Goal: Information Seeking & Learning: Learn about a topic

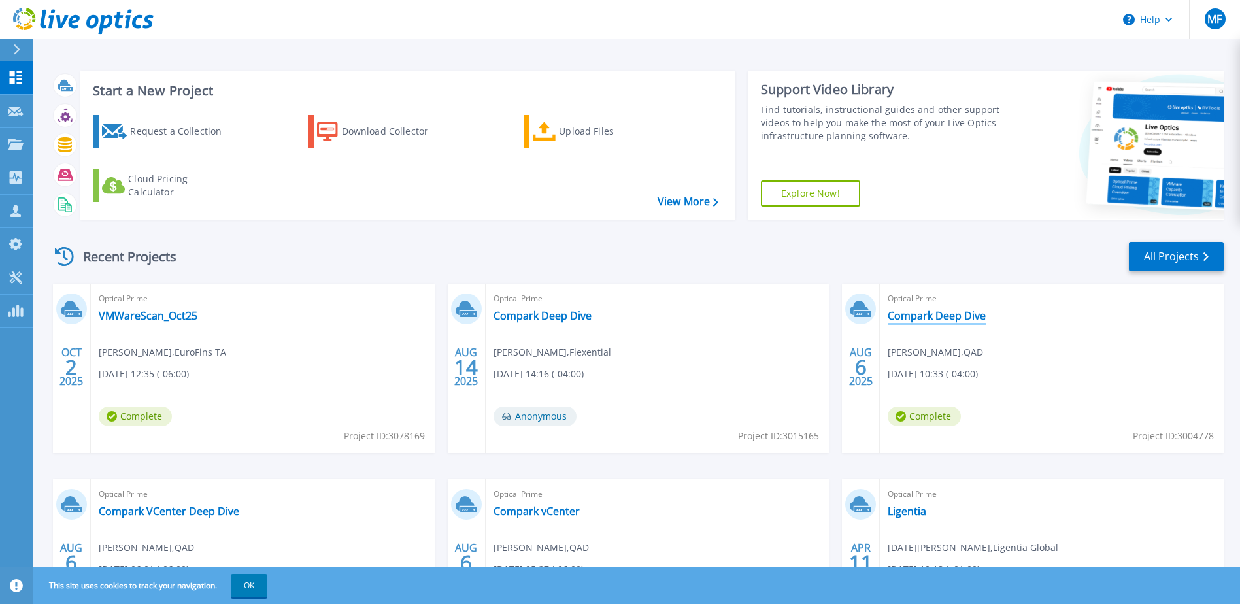
click at [933, 313] on link "Compark Deep Dive" at bounding box center [937, 315] width 98 height 13
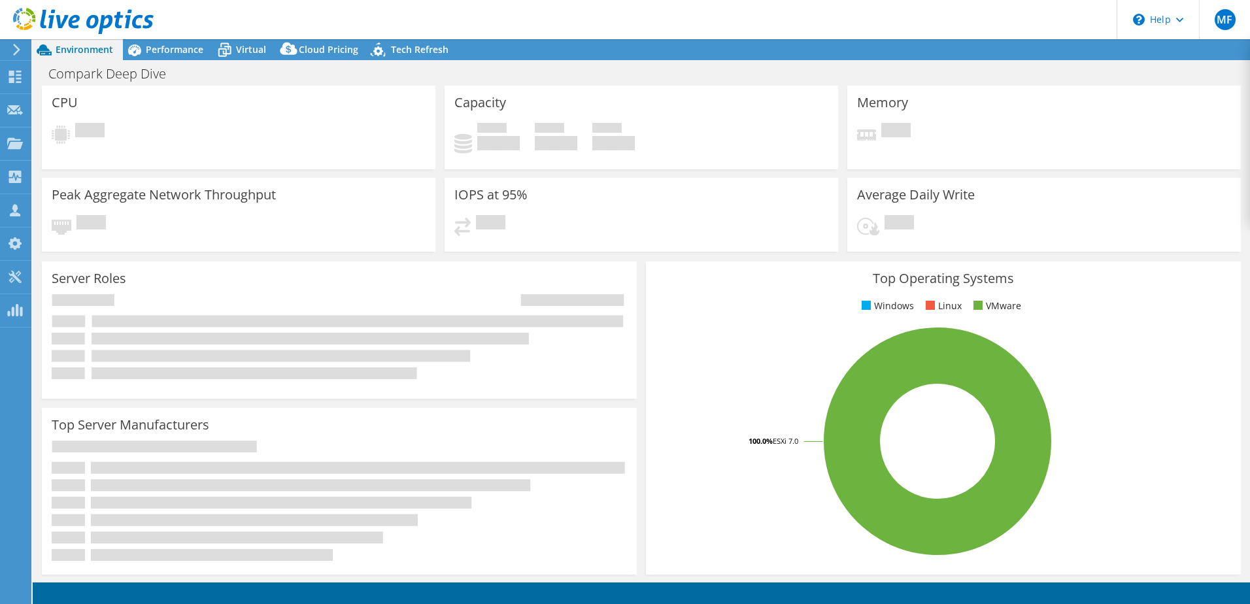
select select "USD"
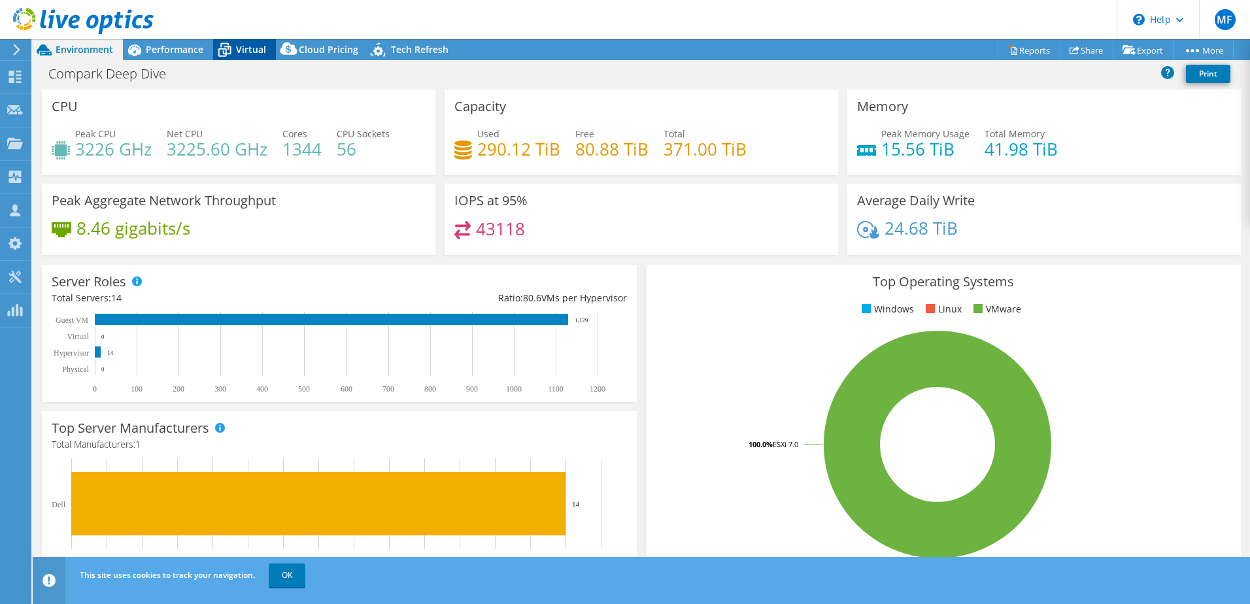
click at [248, 50] on span "Virtual" at bounding box center [251, 49] width 30 height 12
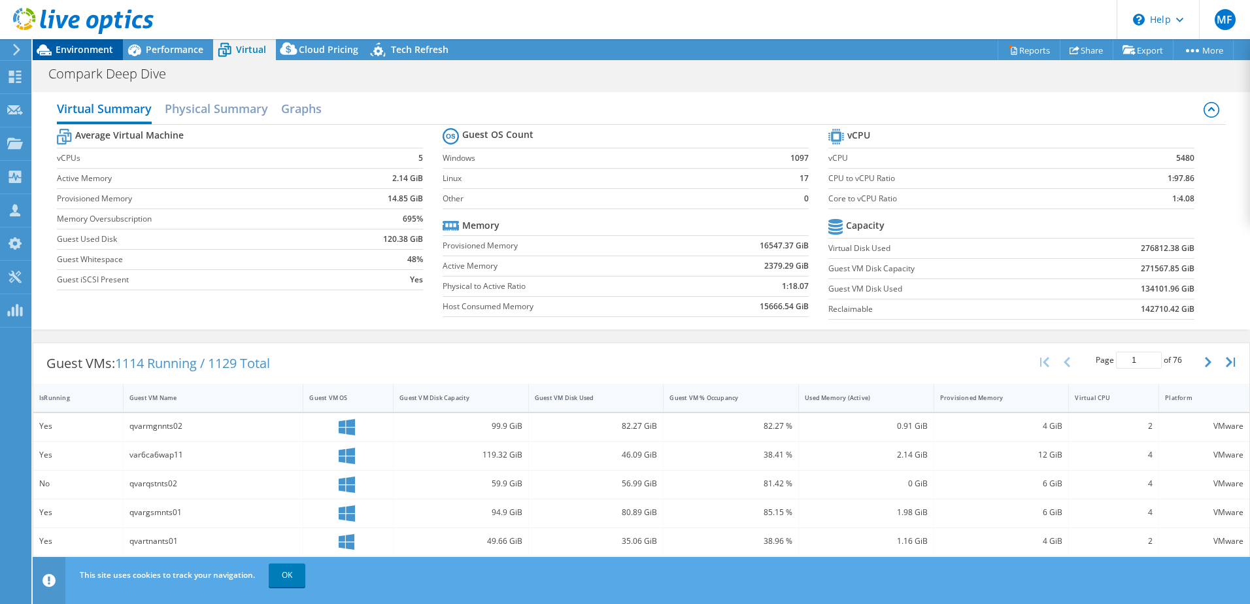
click at [93, 47] on span "Environment" at bounding box center [85, 49] width 58 height 12
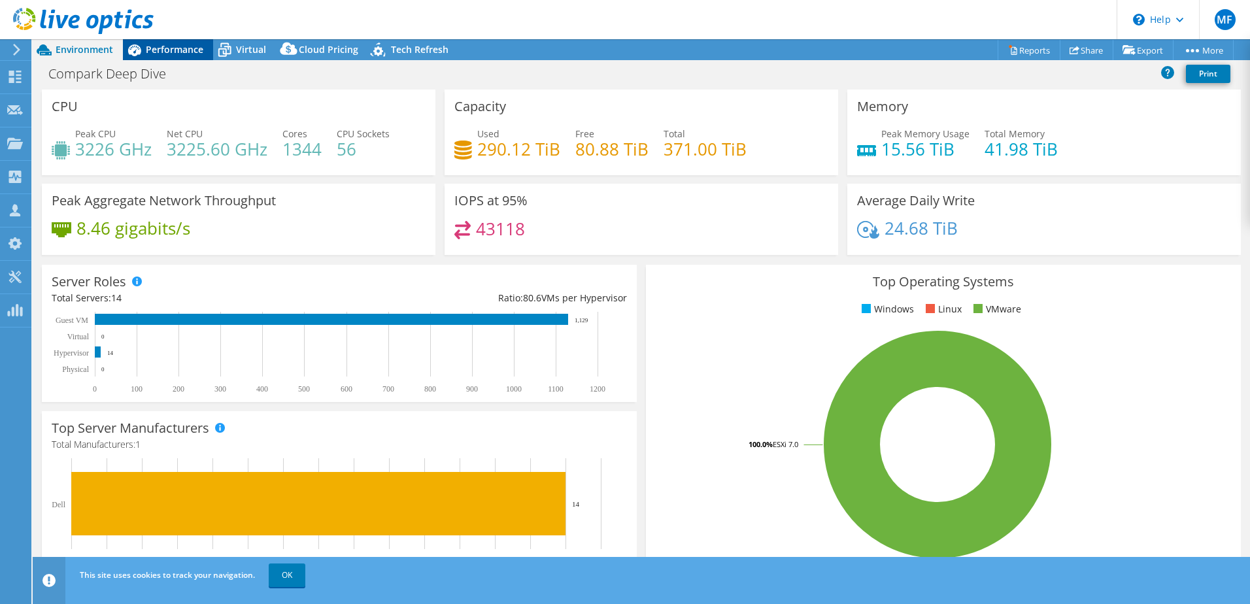
click at [172, 54] on span "Performance" at bounding box center [175, 49] width 58 height 12
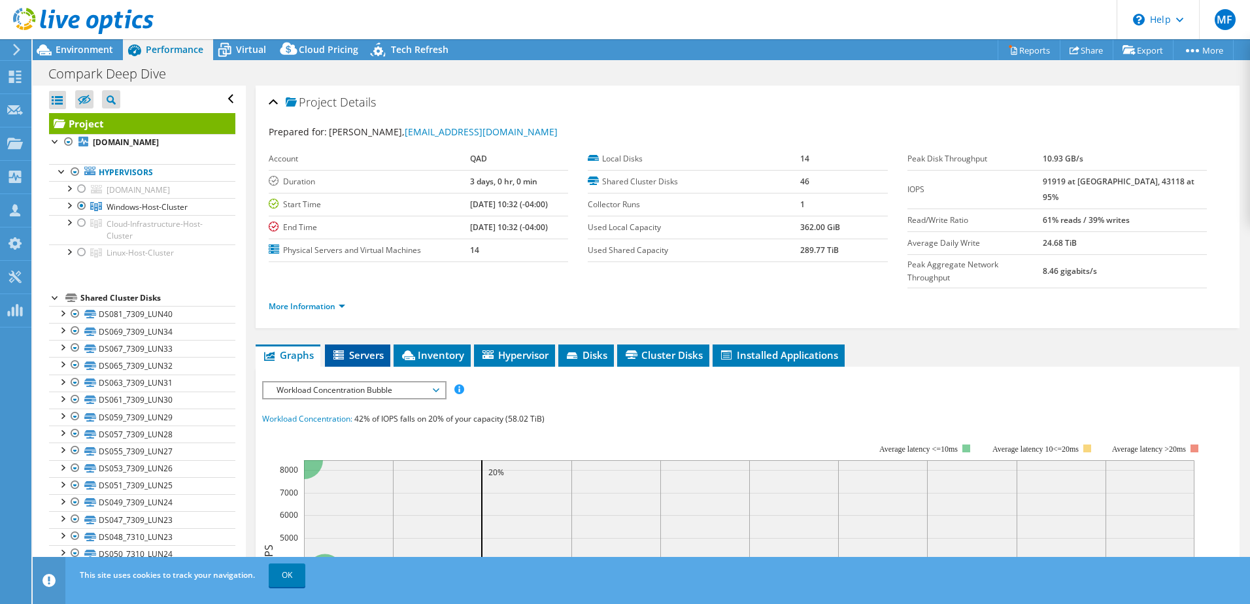
click at [365, 349] on span "Servers" at bounding box center [358, 355] width 52 height 13
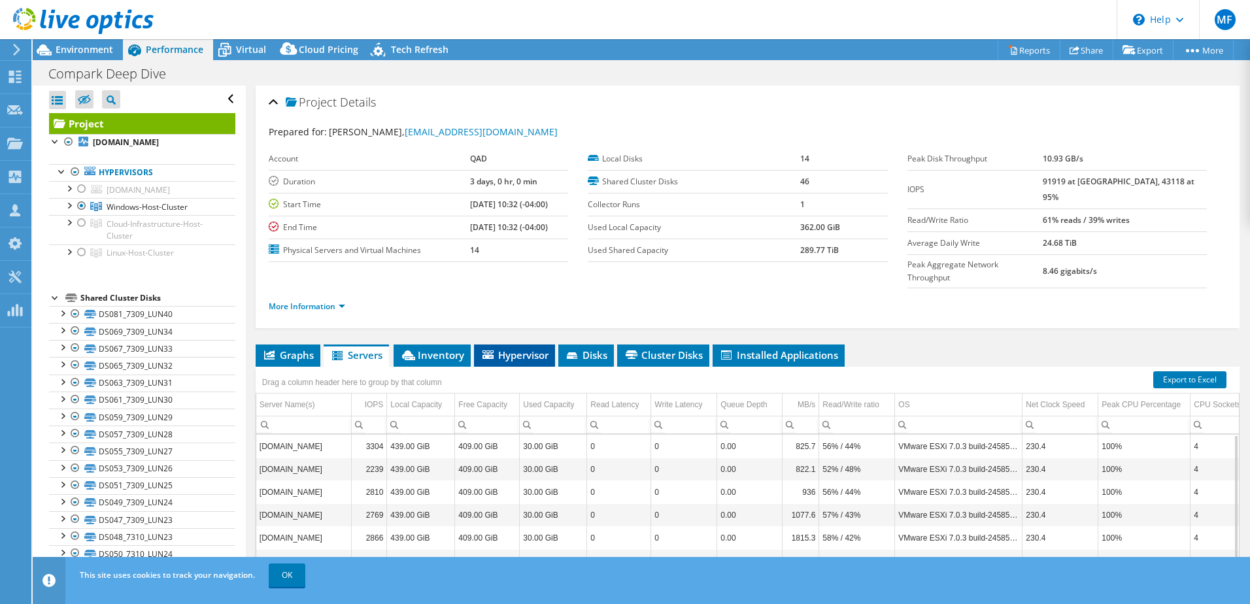
click at [511, 349] on span "Hypervisor" at bounding box center [515, 355] width 68 height 13
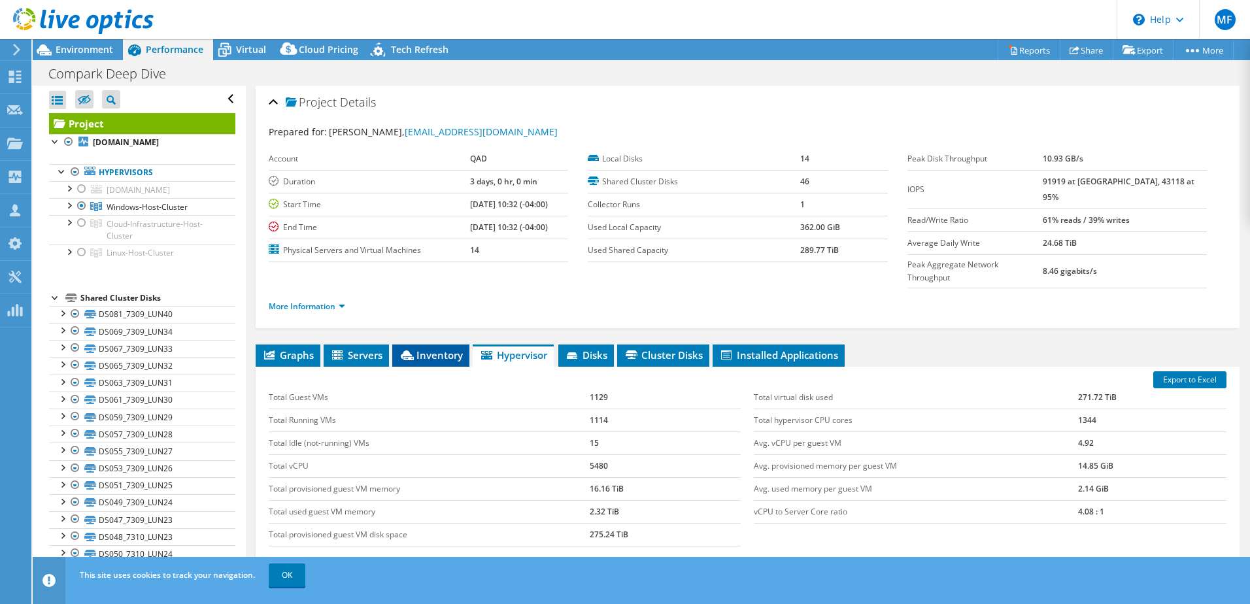
click at [440, 349] on span "Inventory" at bounding box center [431, 355] width 64 height 13
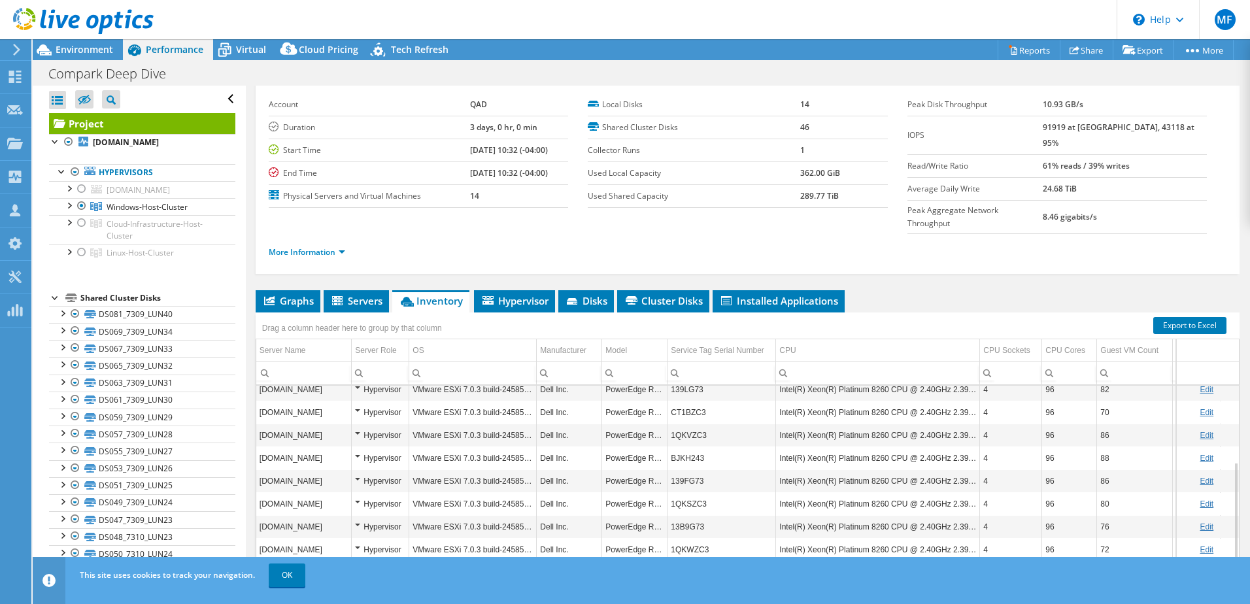
scroll to position [90, 0]
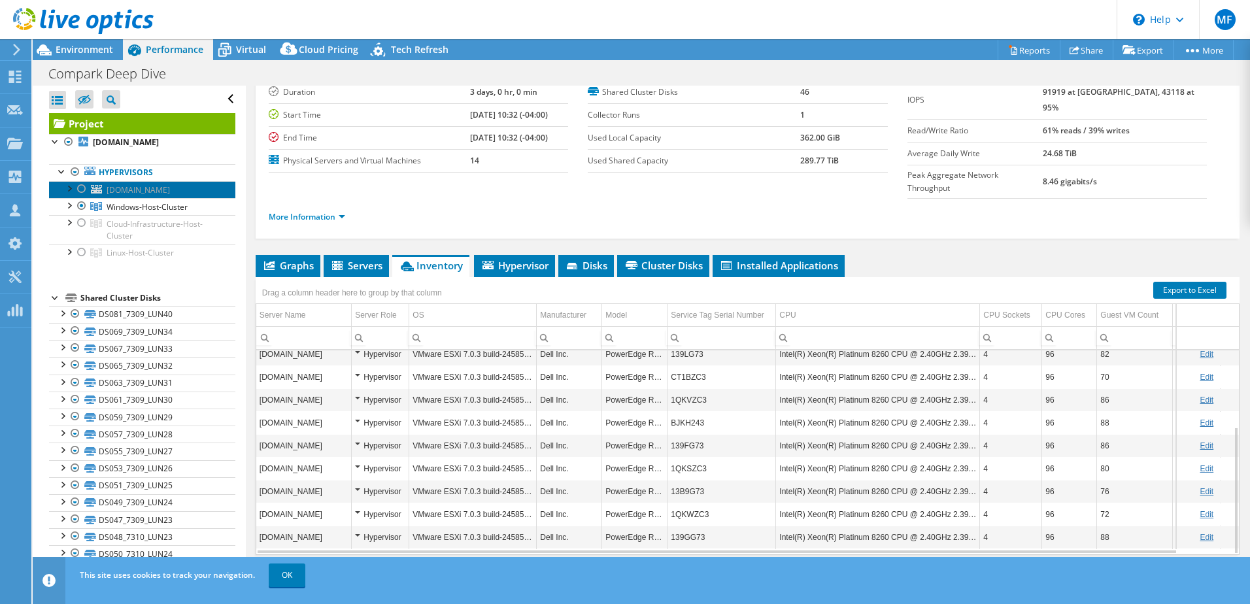
click at [170, 192] on span "[DOMAIN_NAME]" at bounding box center [138, 189] width 63 height 11
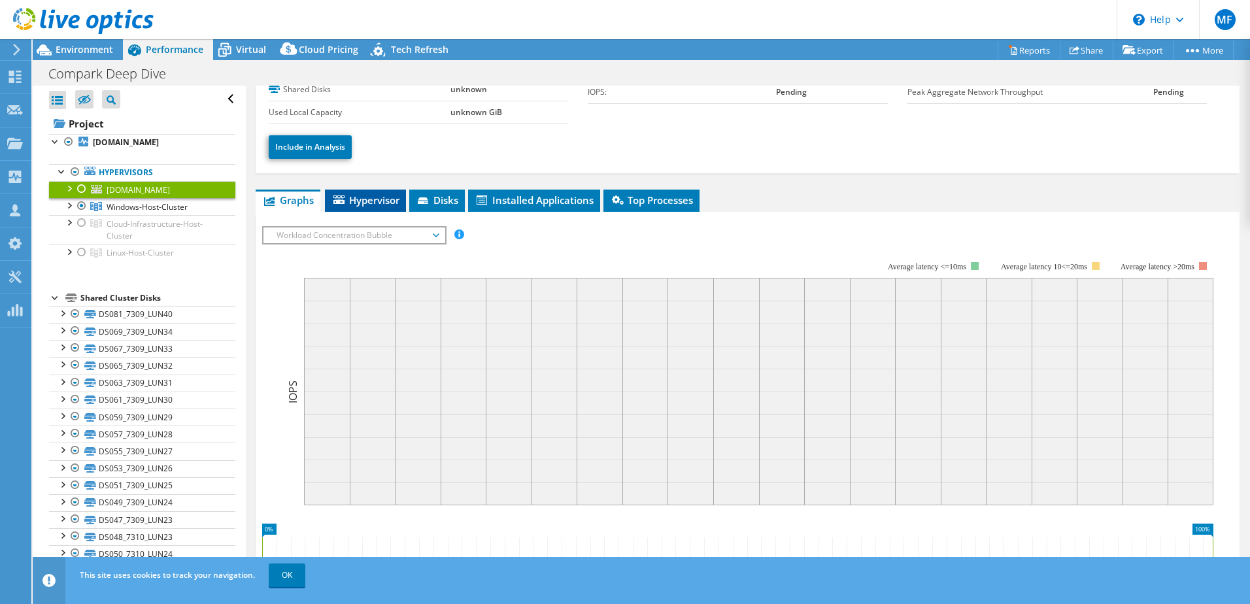
click at [374, 196] on span "Hypervisor" at bounding box center [366, 200] width 68 height 13
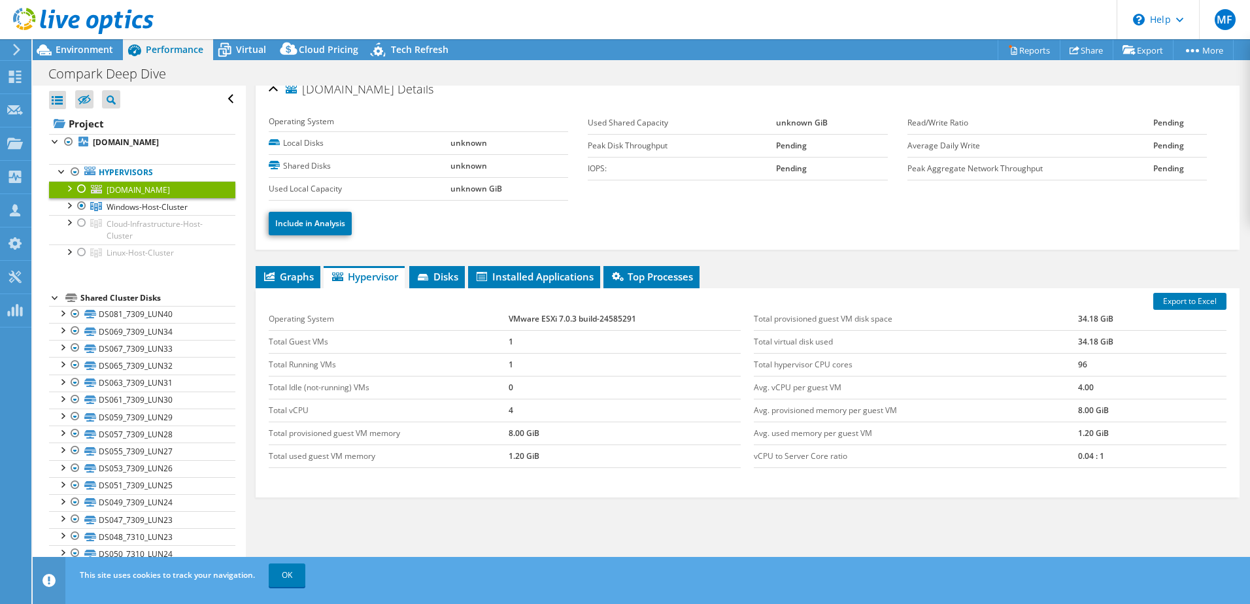
scroll to position [0, 0]
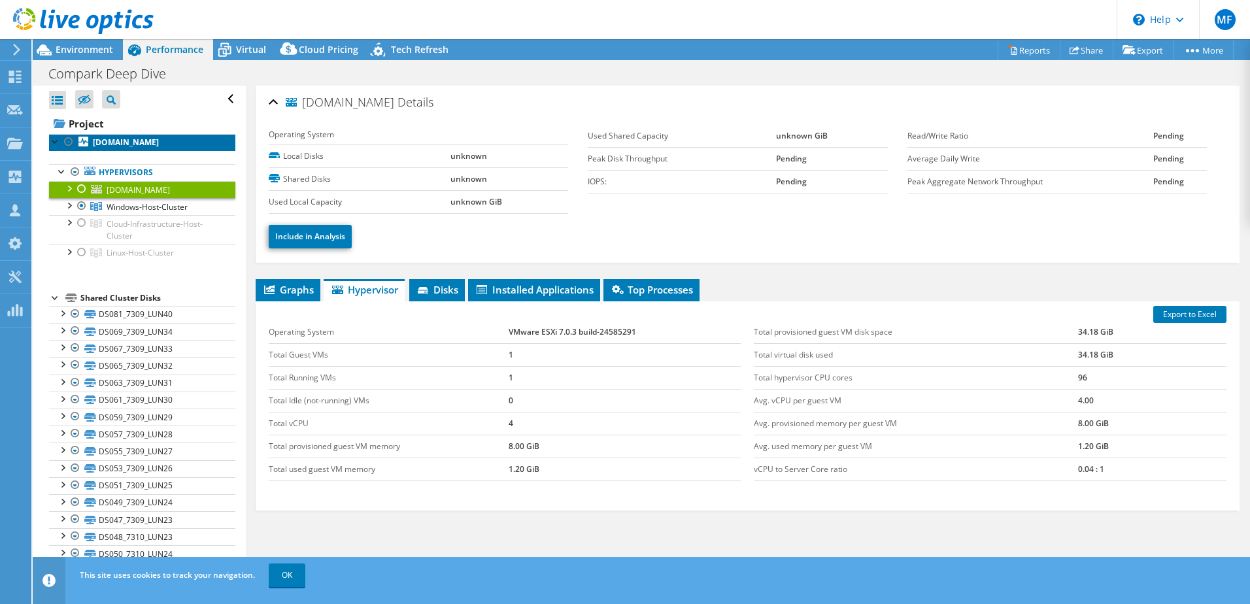
click at [159, 141] on b "[DOMAIN_NAME]" at bounding box center [126, 142] width 66 height 11
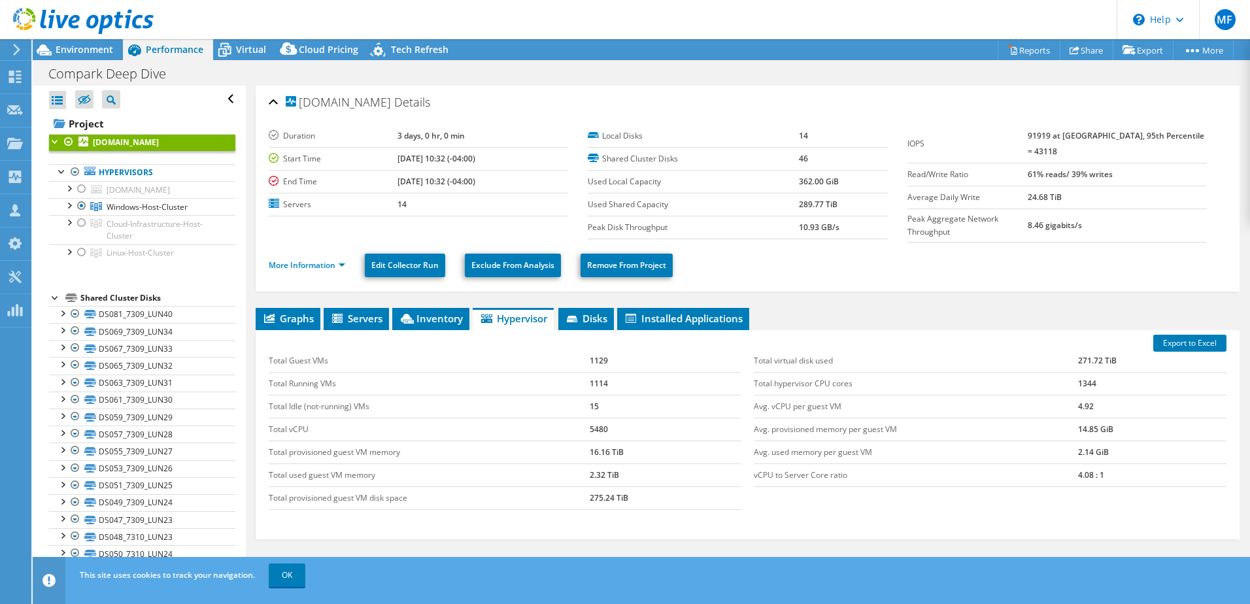
drag, startPoint x: 432, startPoint y: 103, endPoint x: 298, endPoint y: 104, distance: 134.7
click at [298, 104] on span "[DOMAIN_NAME]" at bounding box center [338, 102] width 105 height 13
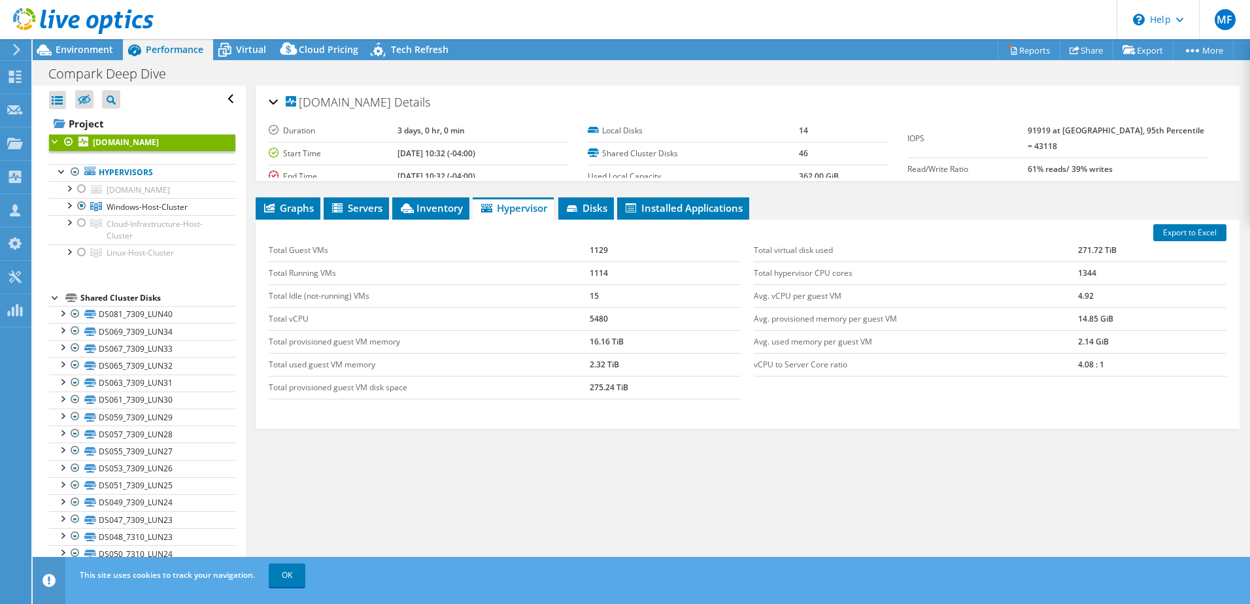
copy span "[DOMAIN_NAME]"
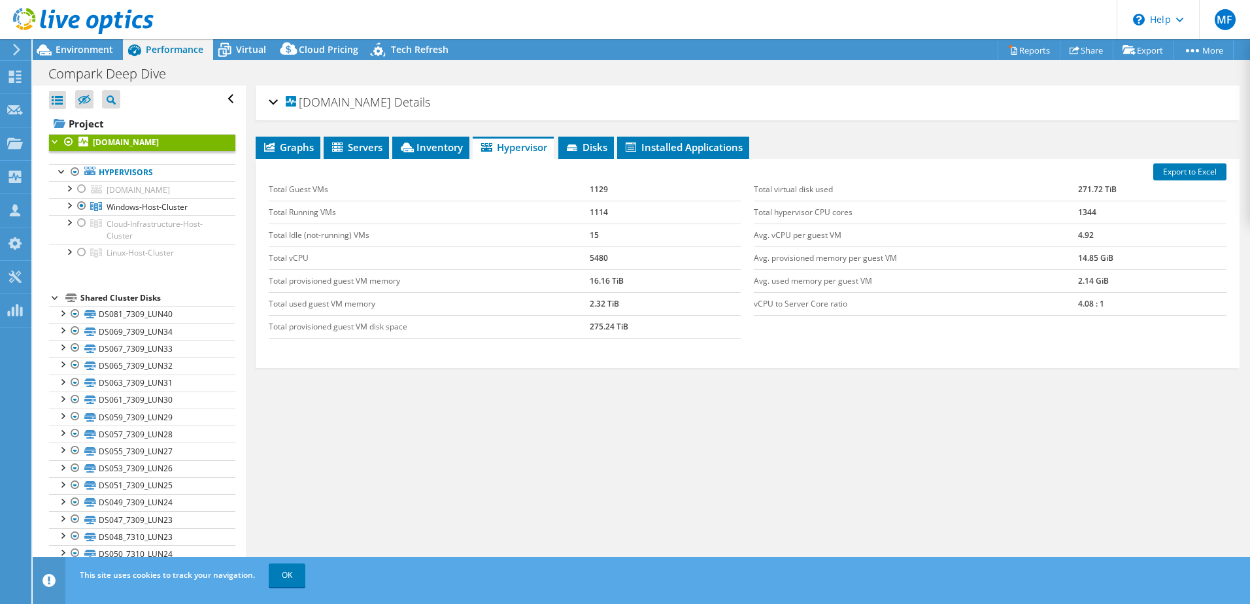
click at [33, 19] on icon at bounding box center [83, 21] width 141 height 27
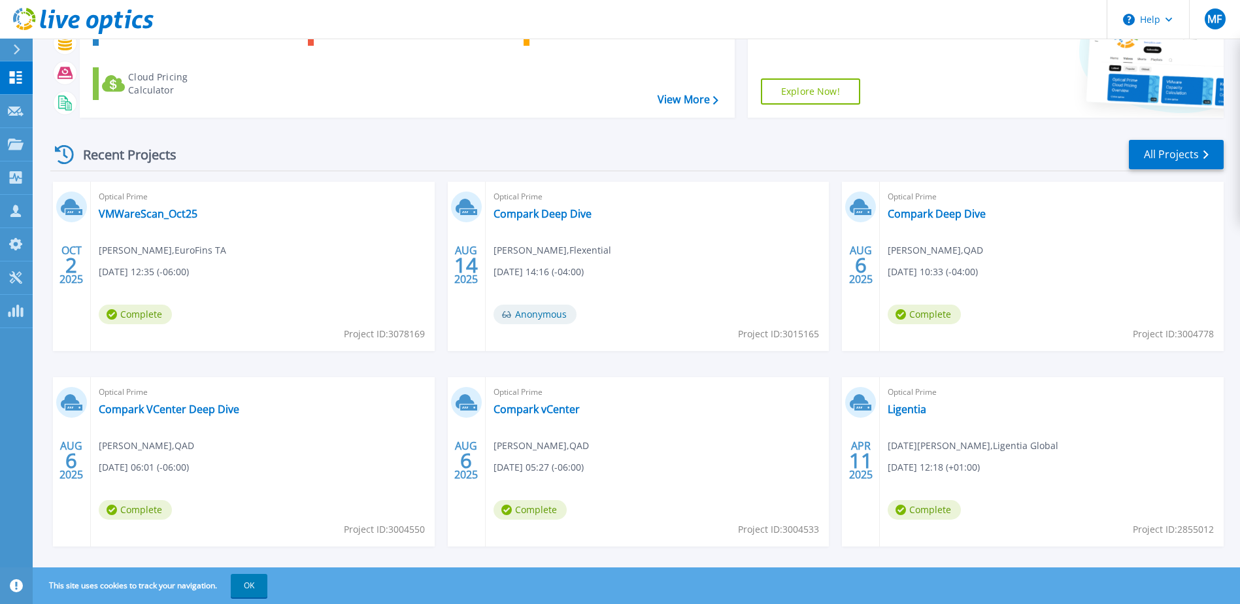
scroll to position [120, 0]
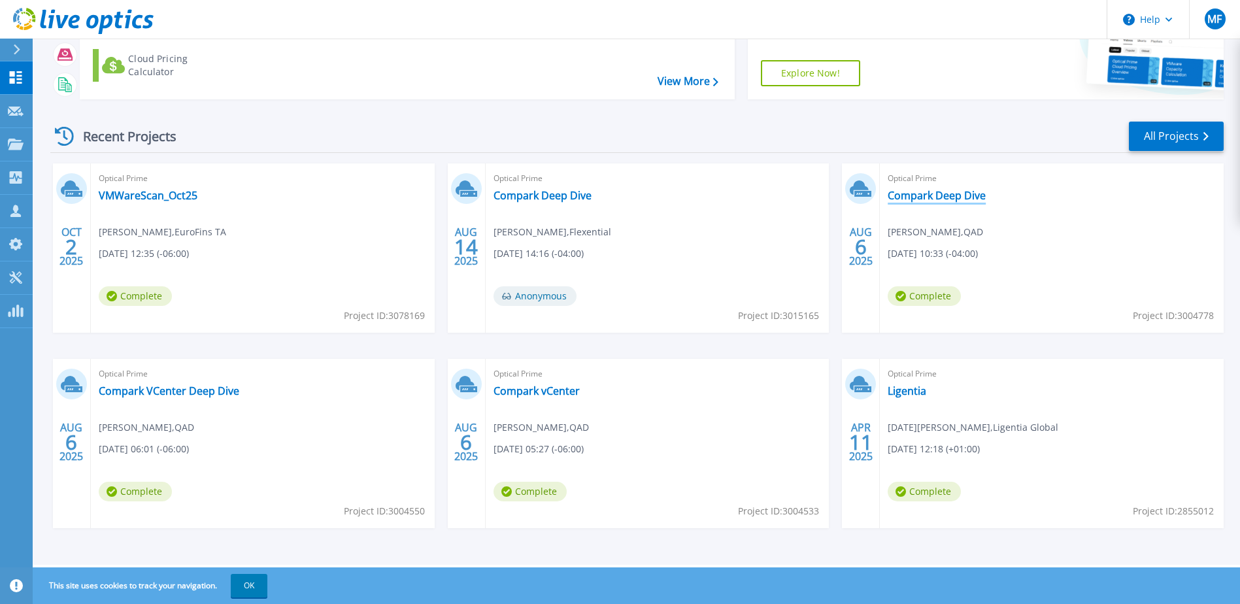
click at [955, 199] on link "Compark Deep Dive" at bounding box center [937, 195] width 98 height 13
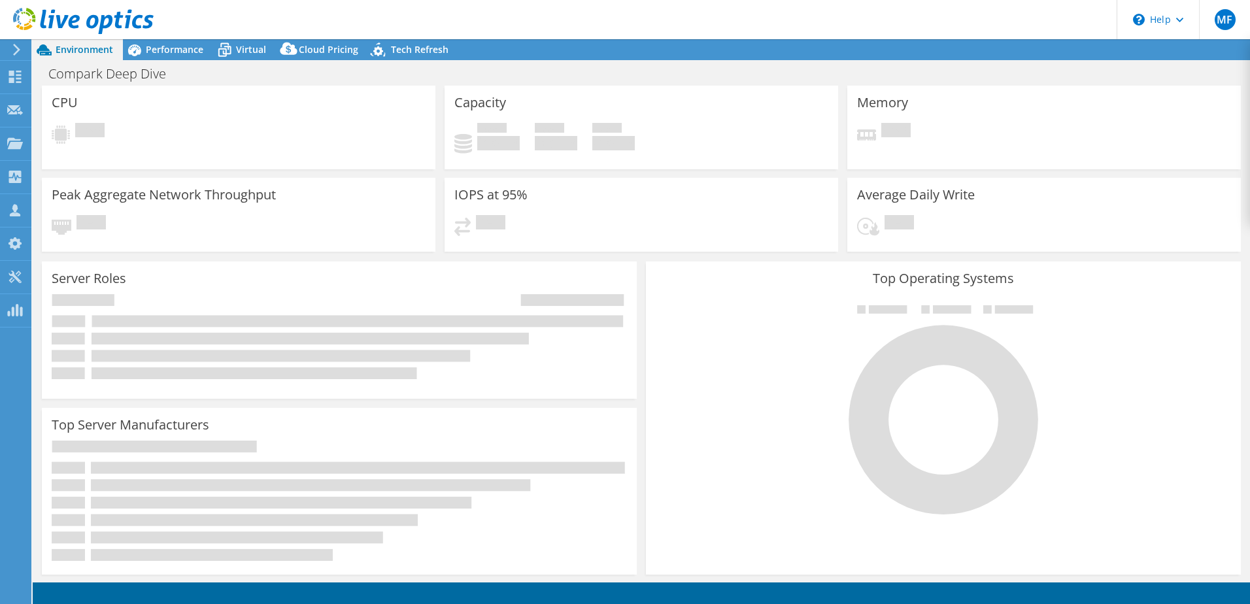
select select "USD"
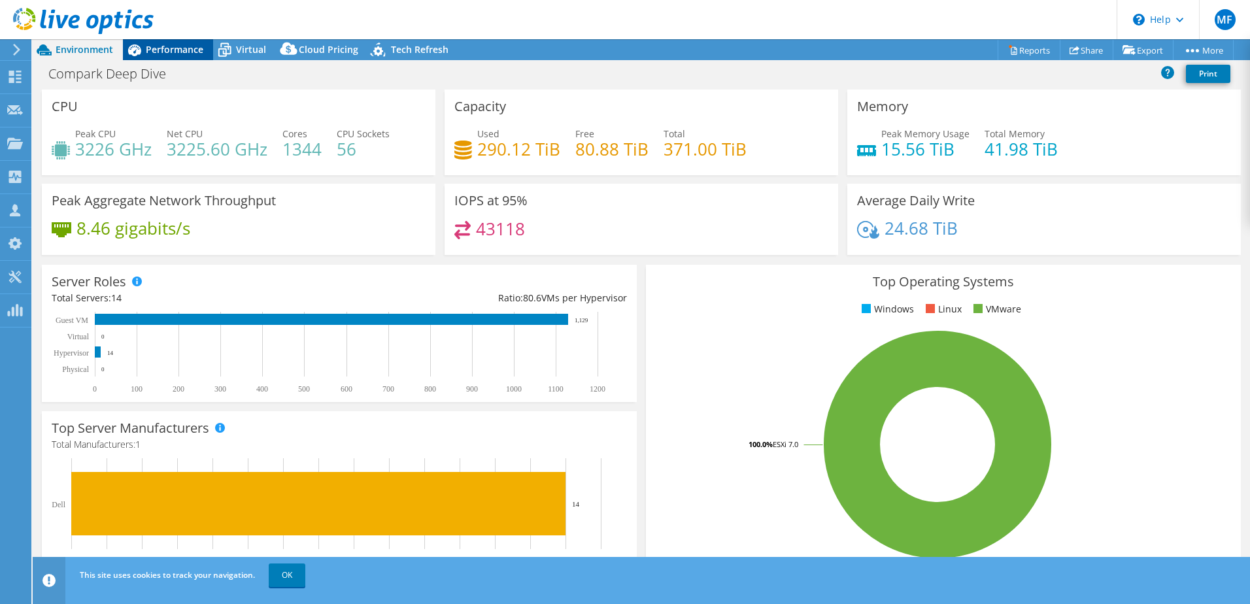
click at [199, 45] on span "Performance" at bounding box center [175, 49] width 58 height 12
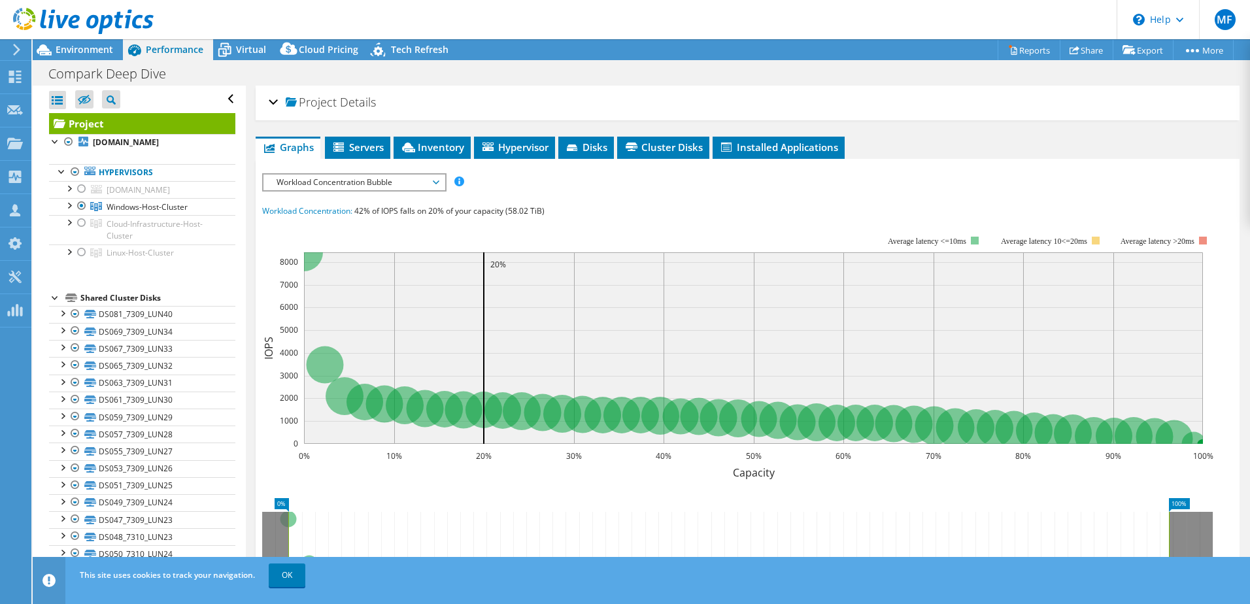
click at [274, 101] on div "Project Details" at bounding box center [748, 103] width 958 height 28
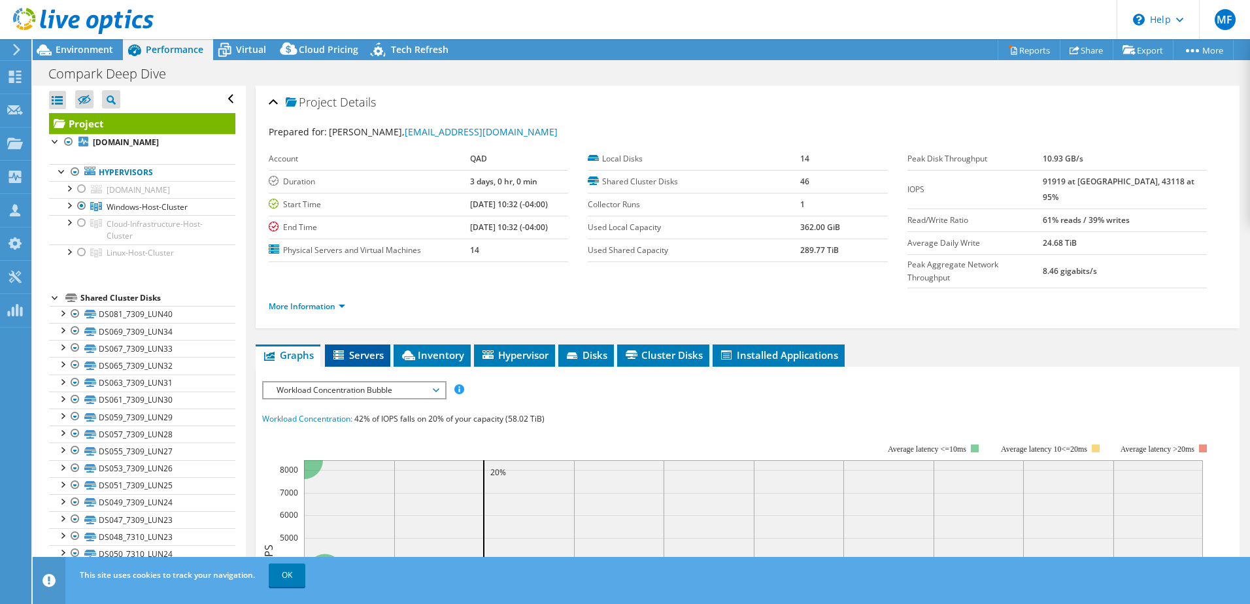
click at [368, 349] on span "Servers" at bounding box center [358, 355] width 52 height 13
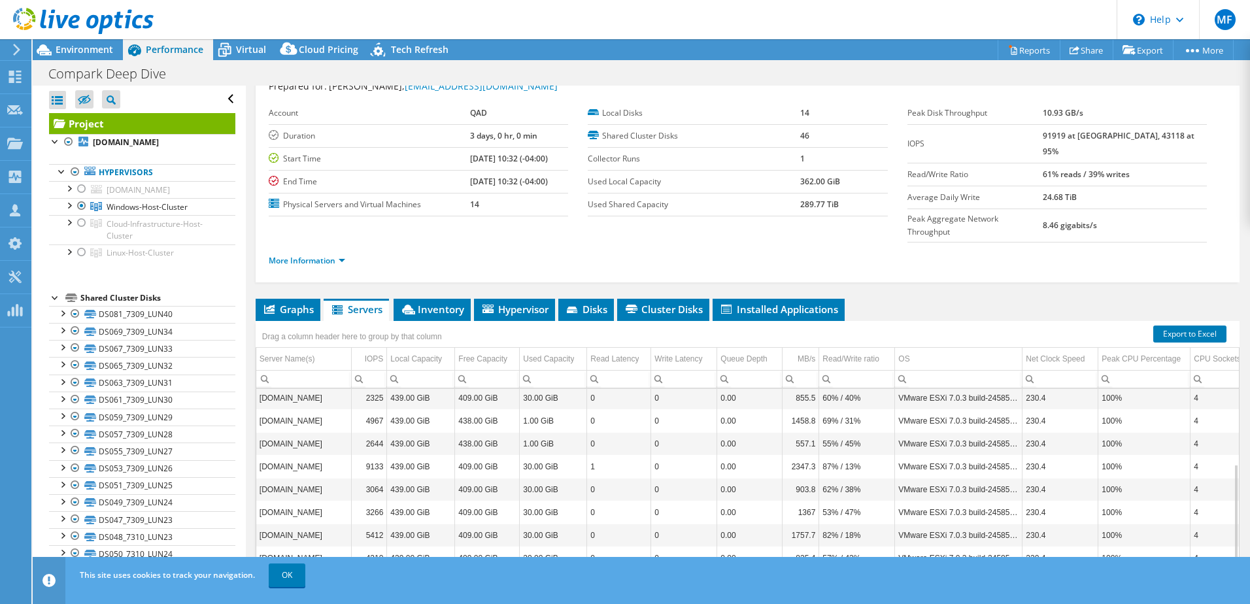
scroll to position [90, 0]
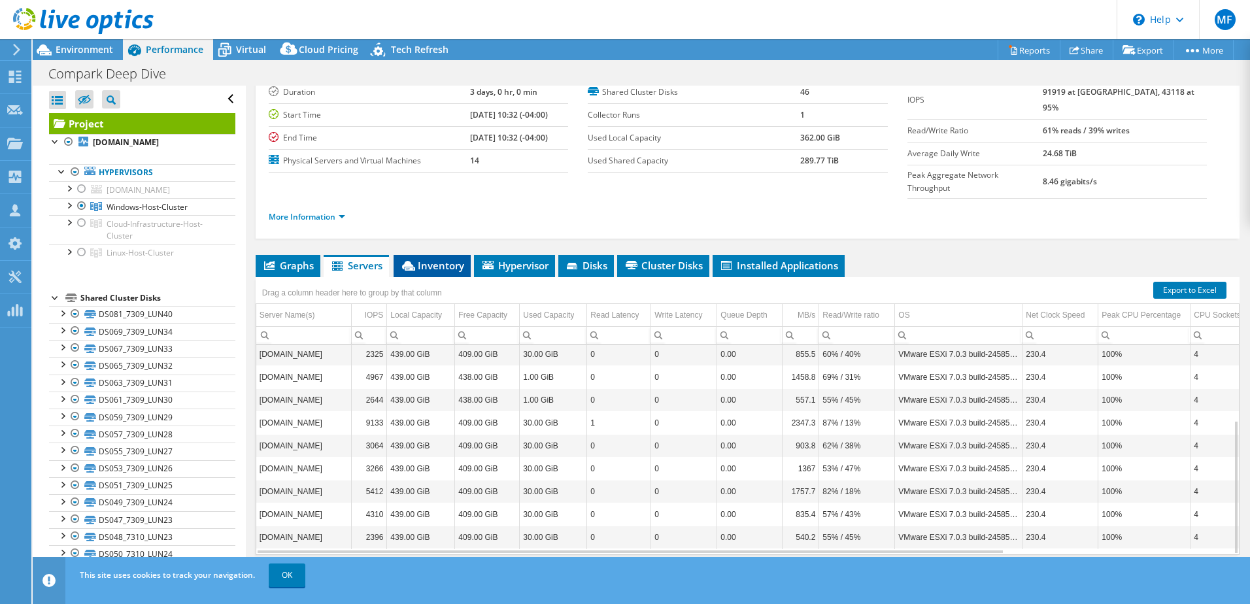
click at [439, 259] on span "Inventory" at bounding box center [432, 265] width 64 height 13
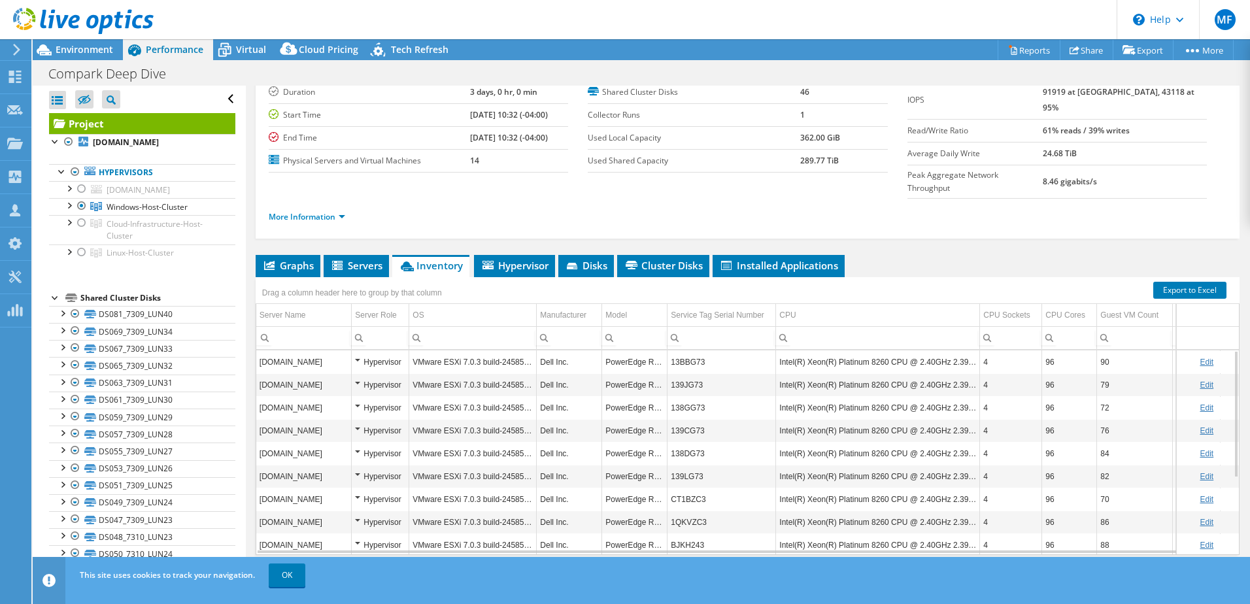
scroll to position [122, 0]
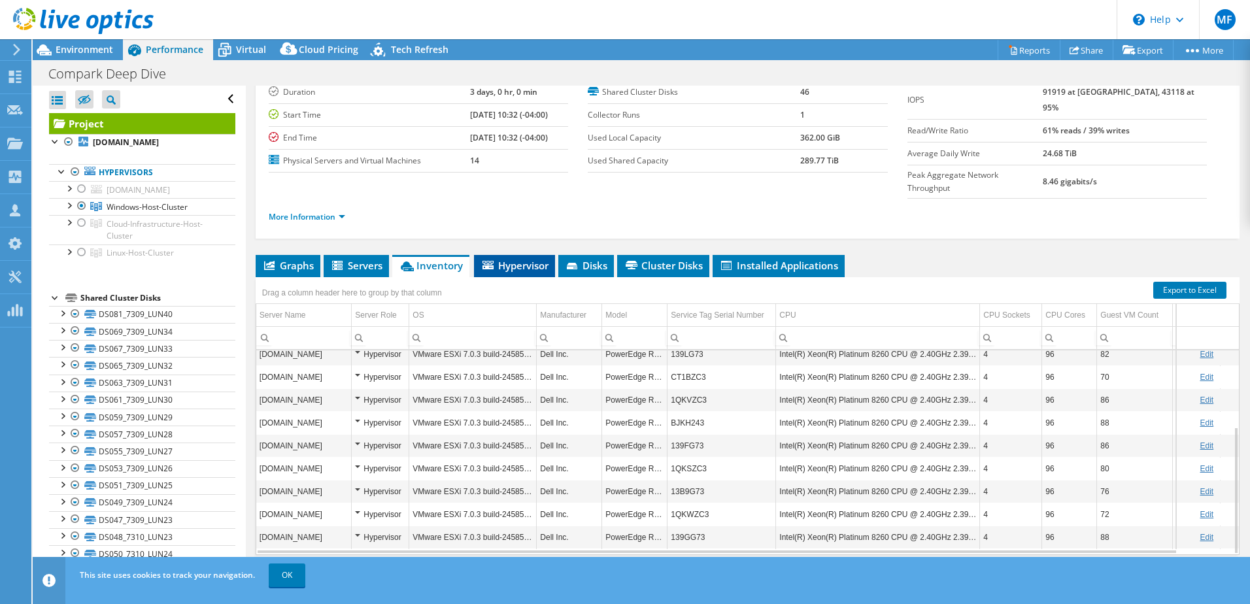
click at [527, 259] on span "Hypervisor" at bounding box center [515, 265] width 68 height 13
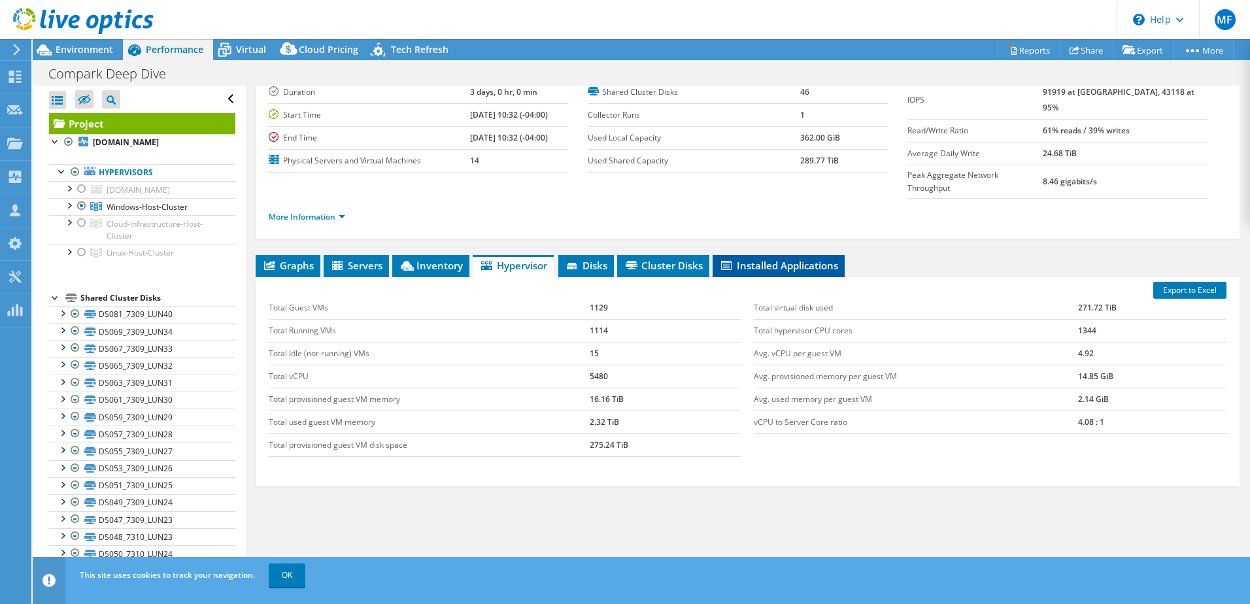
click at [775, 259] on span "Installed Applications" at bounding box center [778, 265] width 119 height 13
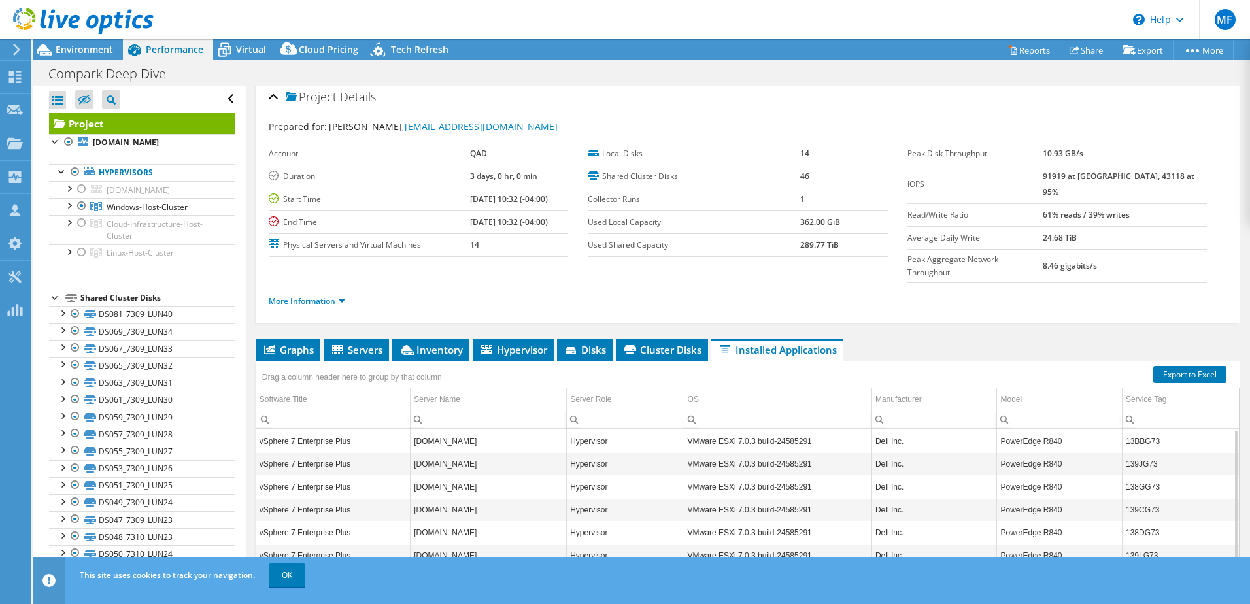
scroll to position [0, 0]
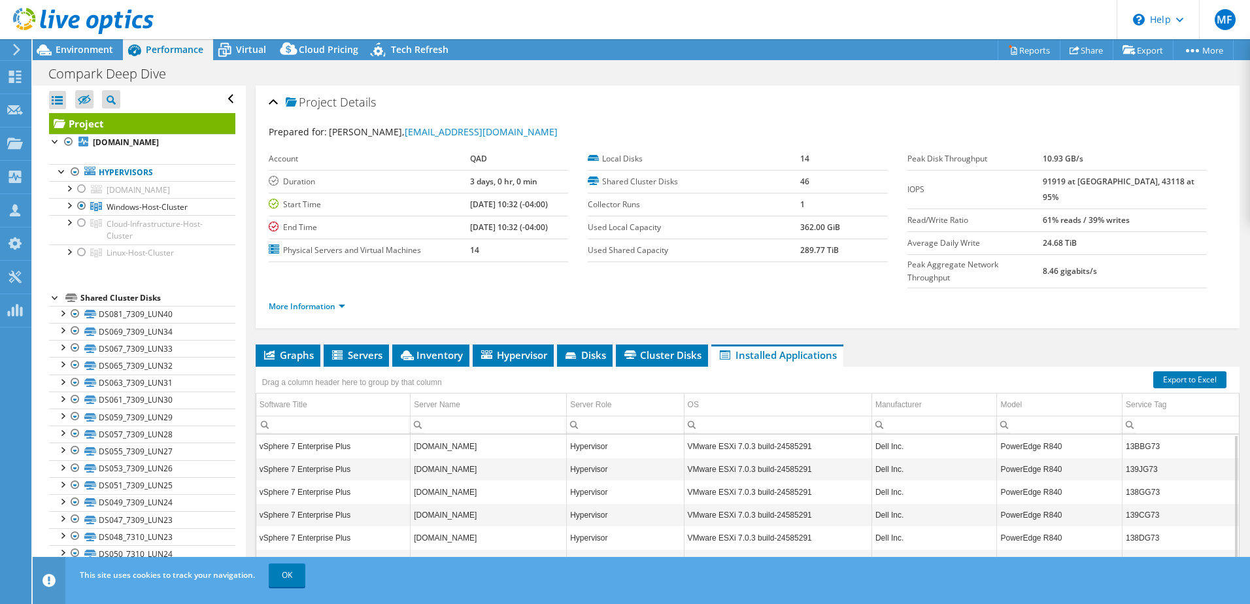
click at [782, 81] on div "Compark Deep Dive Print" at bounding box center [642, 73] width 1218 height 24
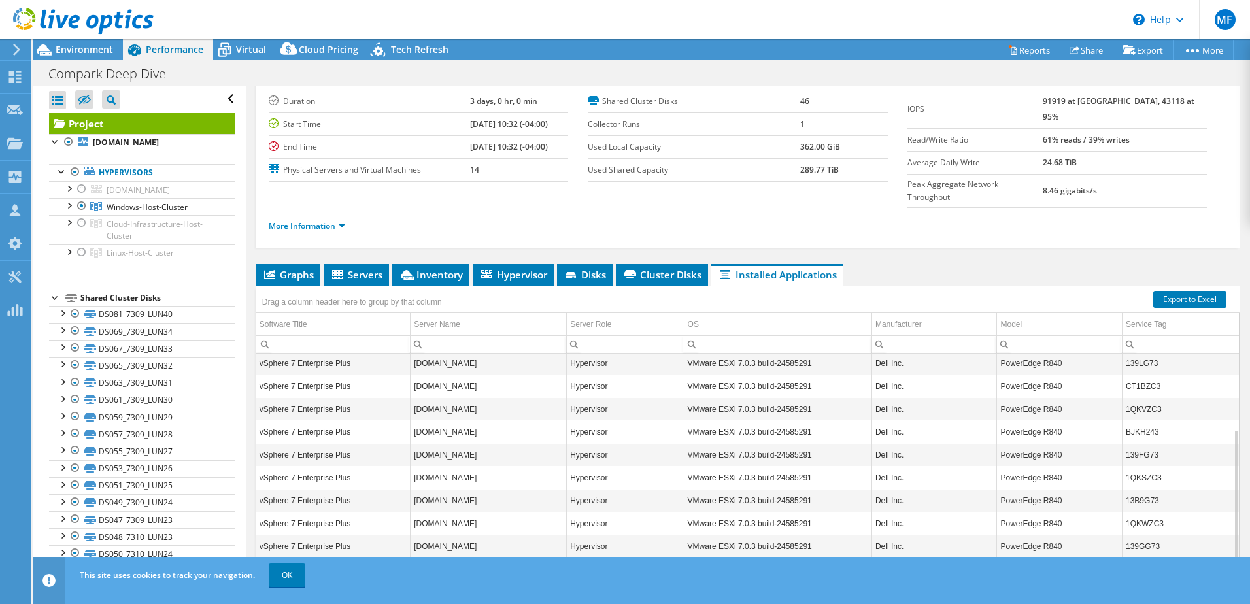
scroll to position [90, 0]
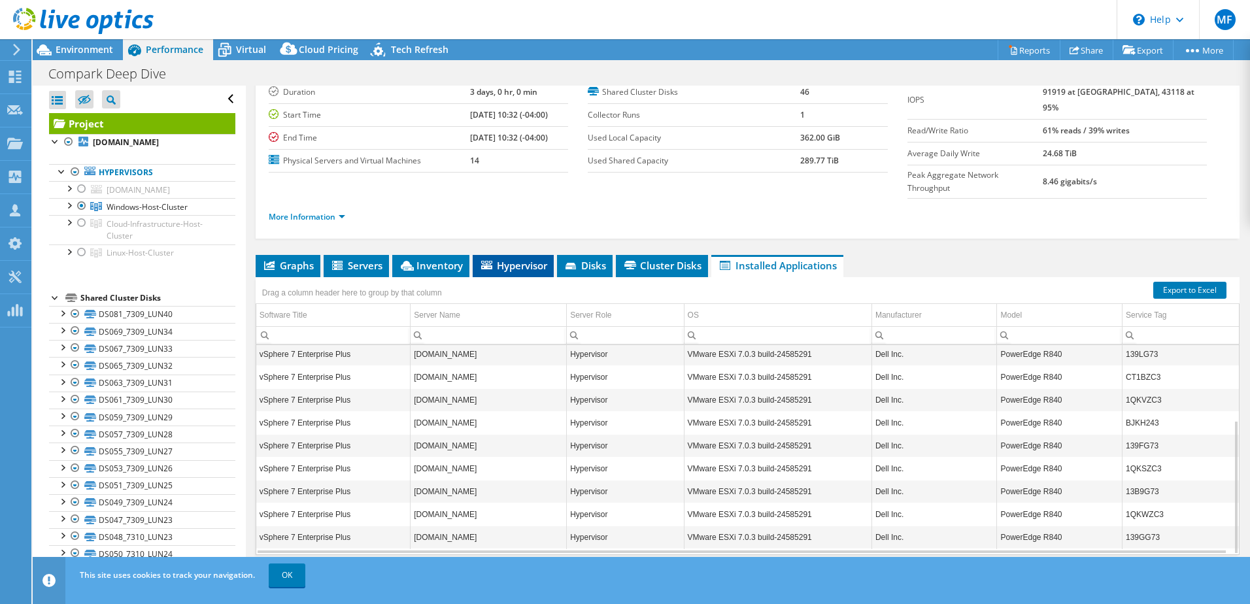
click at [498, 259] on span "Hypervisor" at bounding box center [513, 265] width 68 height 13
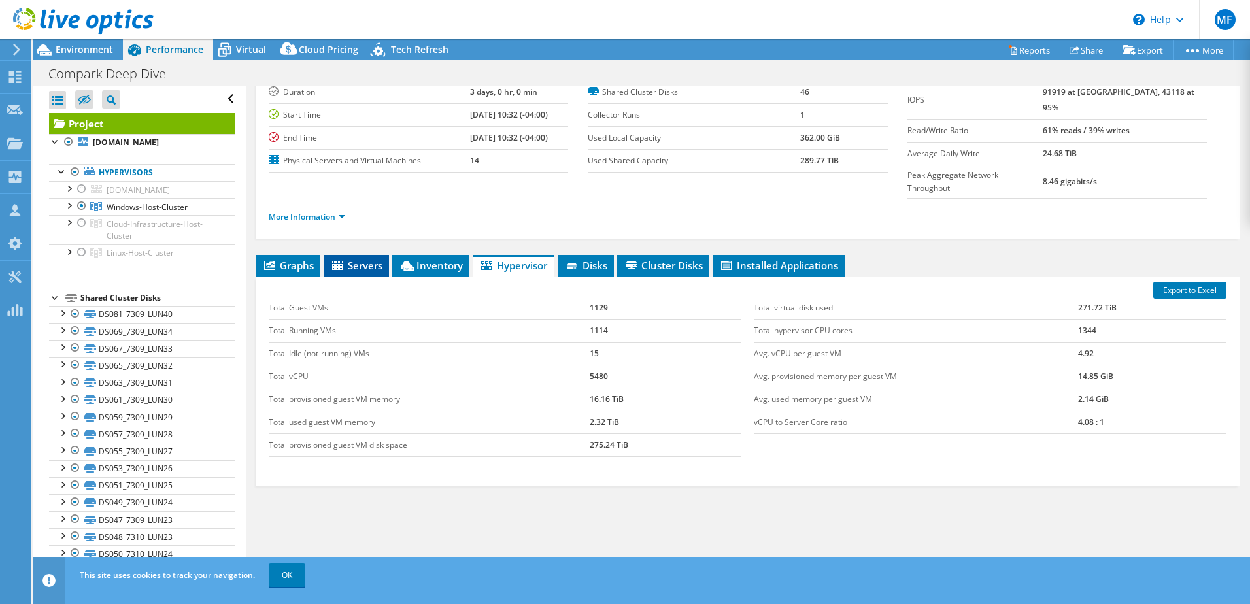
click at [349, 259] on span "Servers" at bounding box center [356, 265] width 52 height 13
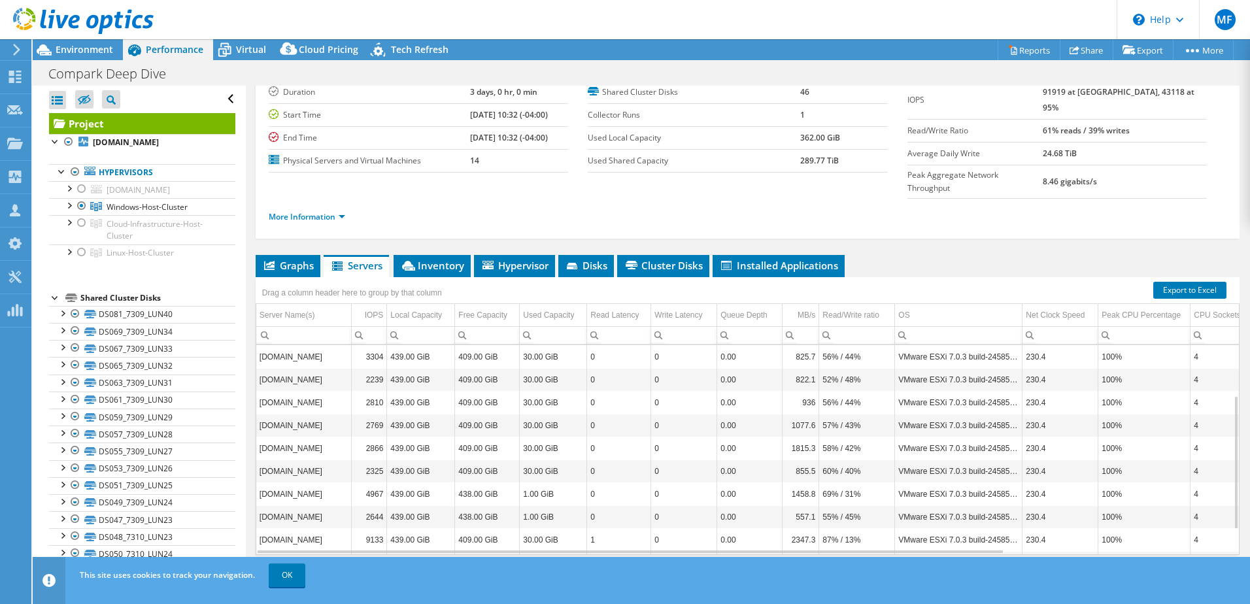
scroll to position [117, 0]
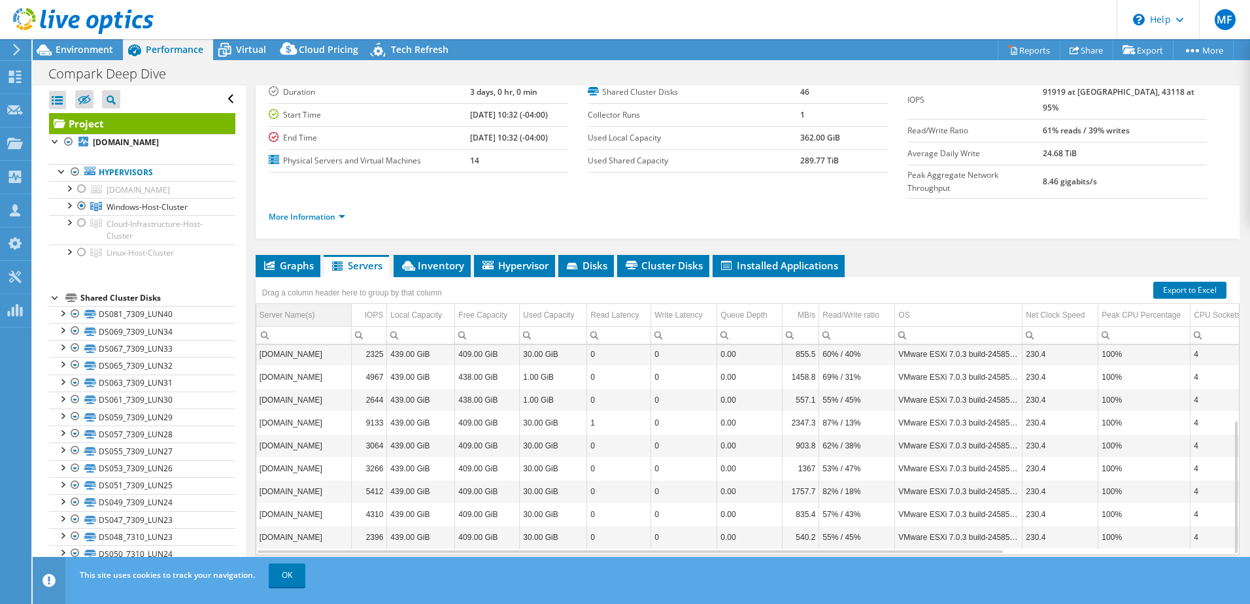
click at [309, 307] on div "Server Name(s)" at bounding box center [288, 315] width 56 height 16
click at [80, 220] on div at bounding box center [81, 223] width 13 height 16
click at [81, 188] on div at bounding box center [81, 188] width 13 height 16
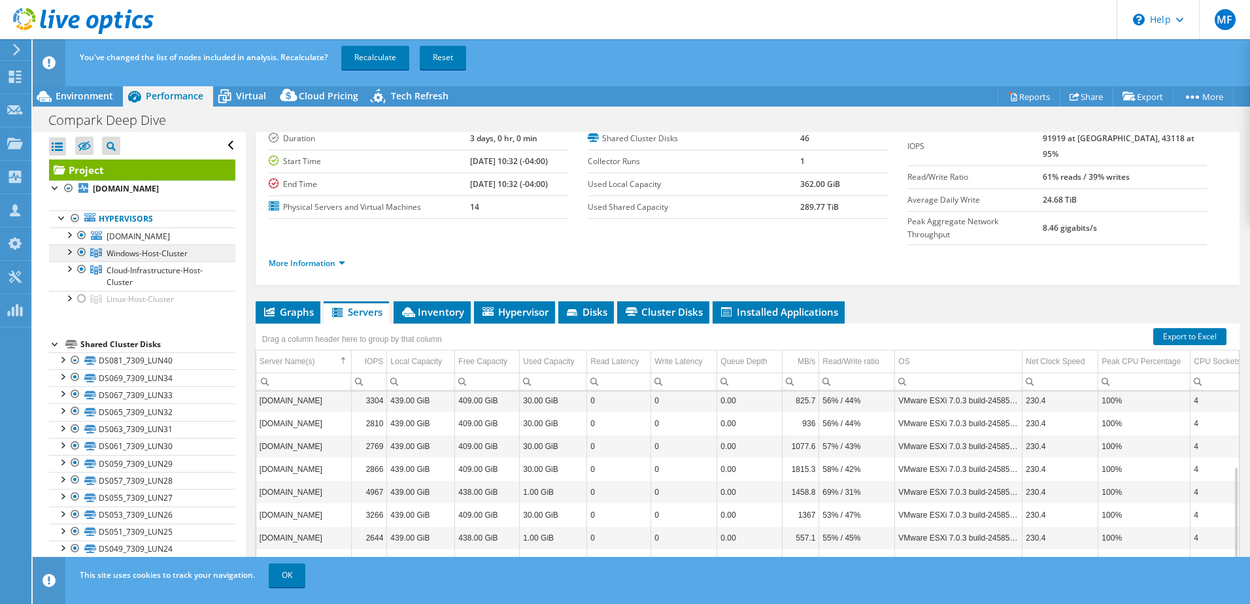
click at [84, 261] on link "Windows-Host-Cluster" at bounding box center [142, 253] width 186 height 17
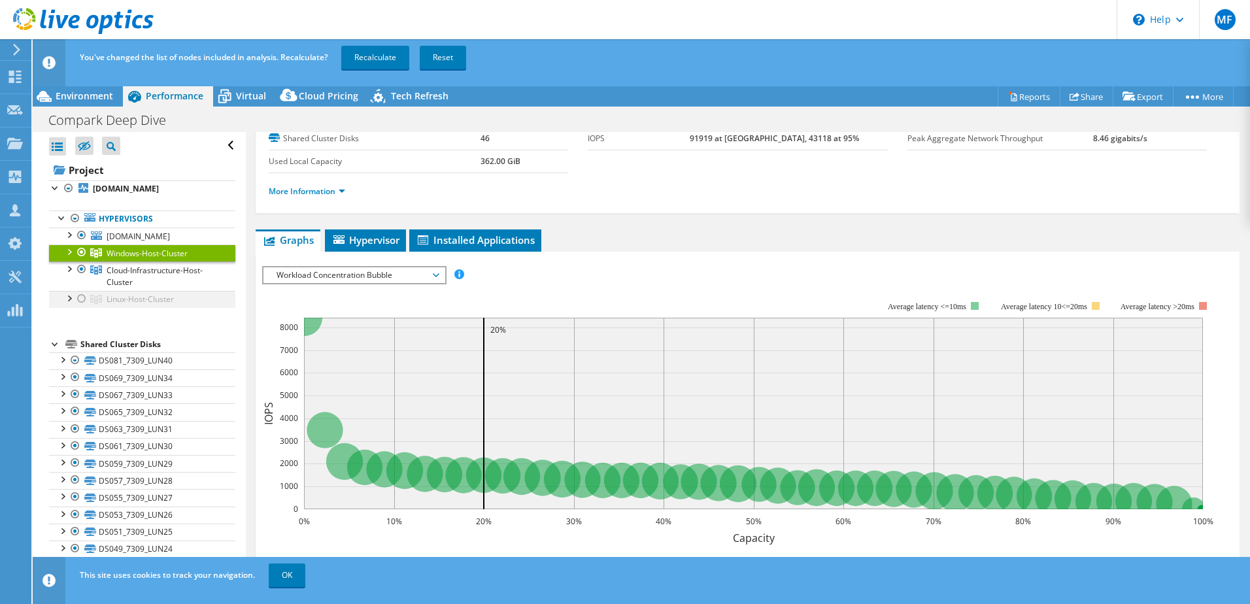
click at [80, 299] on div at bounding box center [81, 299] width 13 height 16
click at [371, 243] on span "Hypervisor" at bounding box center [366, 239] width 68 height 13
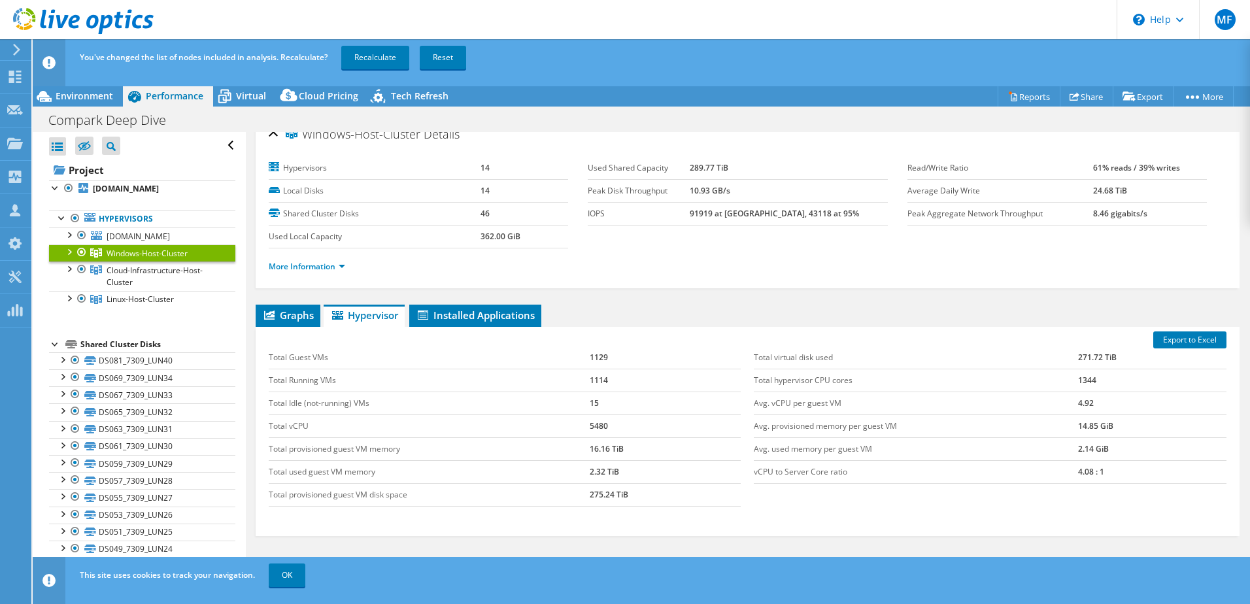
scroll to position [0, 0]
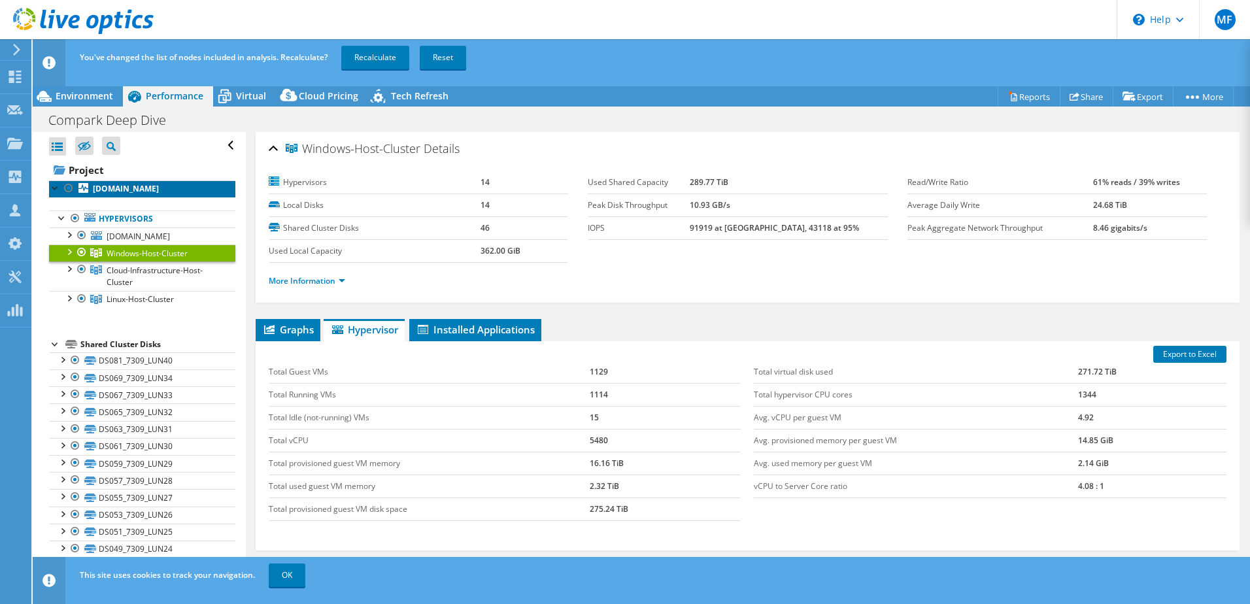
click at [117, 186] on b "[DOMAIN_NAME]" at bounding box center [126, 188] width 66 height 11
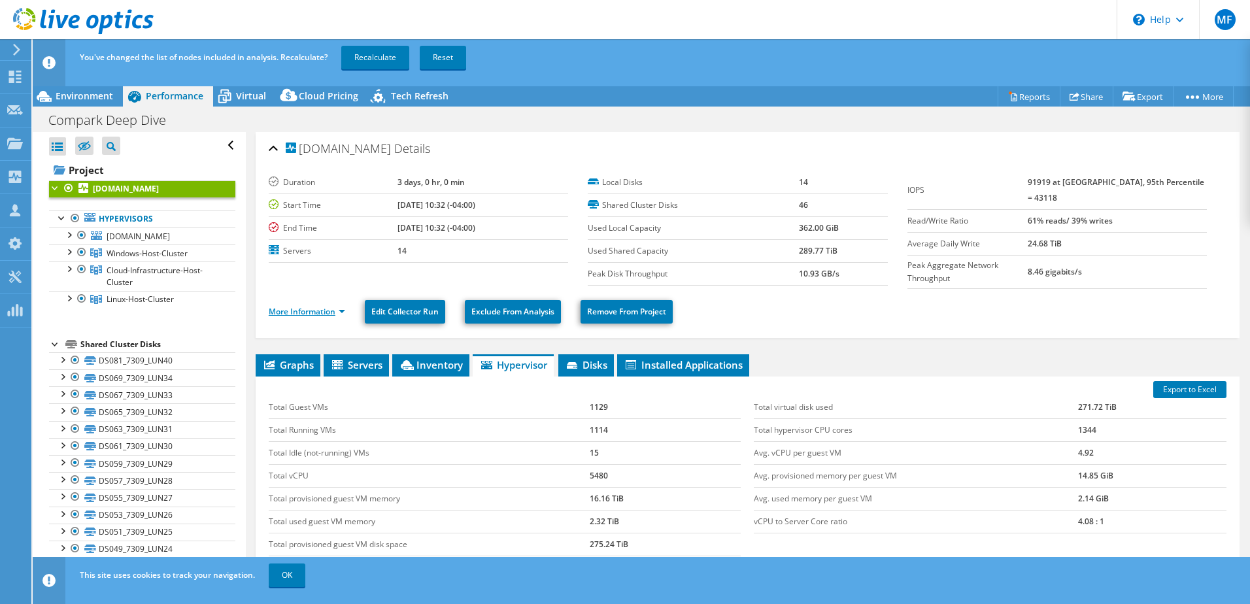
click at [337, 306] on link "More Information" at bounding box center [307, 311] width 77 height 11
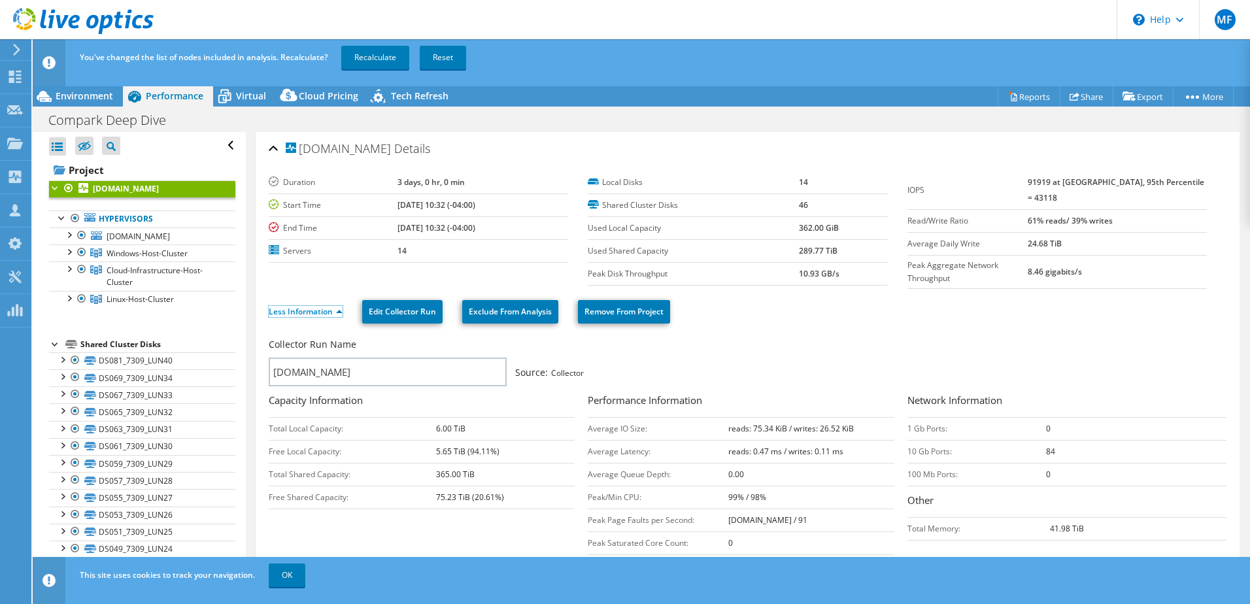
scroll to position [65, 0]
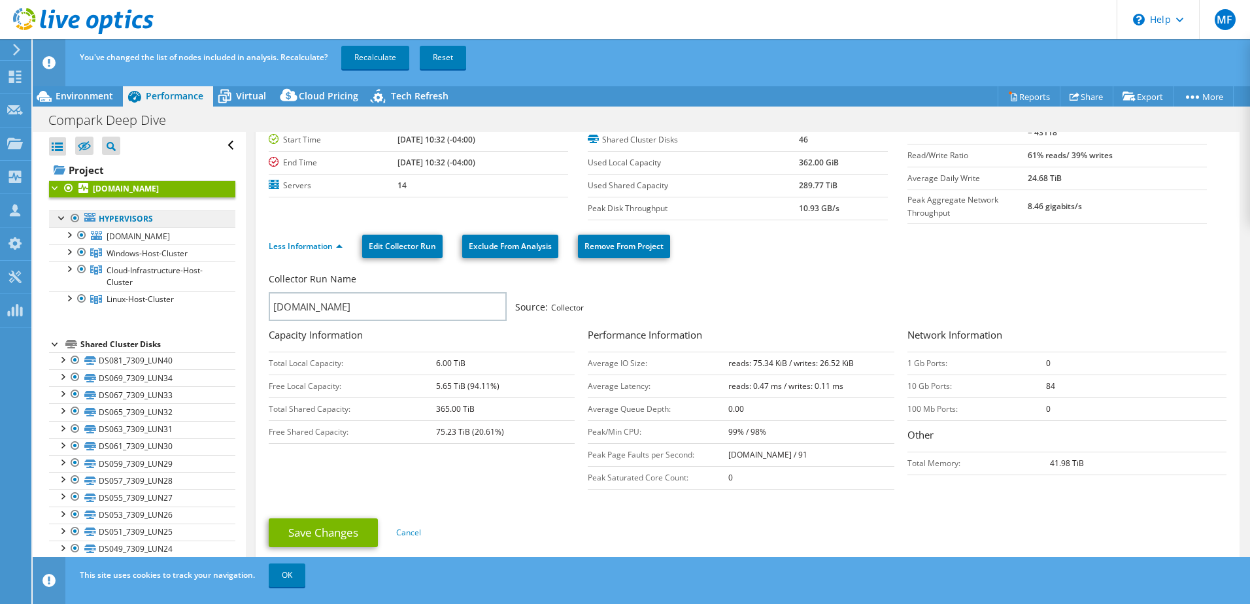
click at [122, 220] on link "Hypervisors" at bounding box center [142, 219] width 186 height 17
click at [144, 222] on link "Hypervisors" at bounding box center [142, 219] width 186 height 17
click at [156, 233] on span "[DOMAIN_NAME]" at bounding box center [138, 236] width 63 height 11
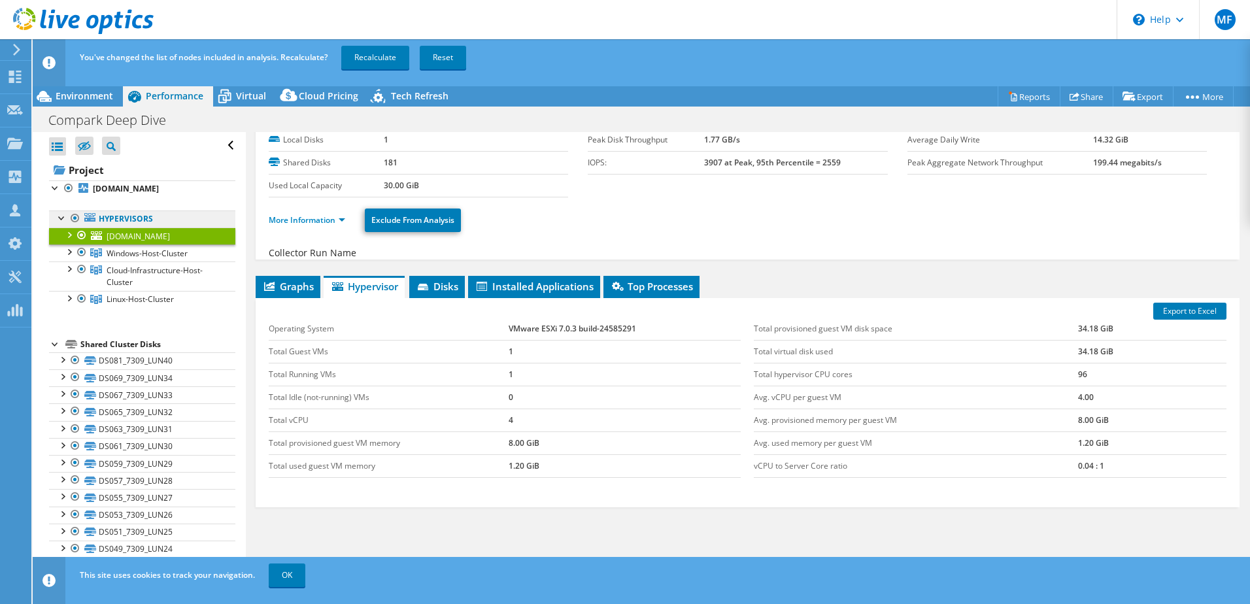
scroll to position [53, 0]
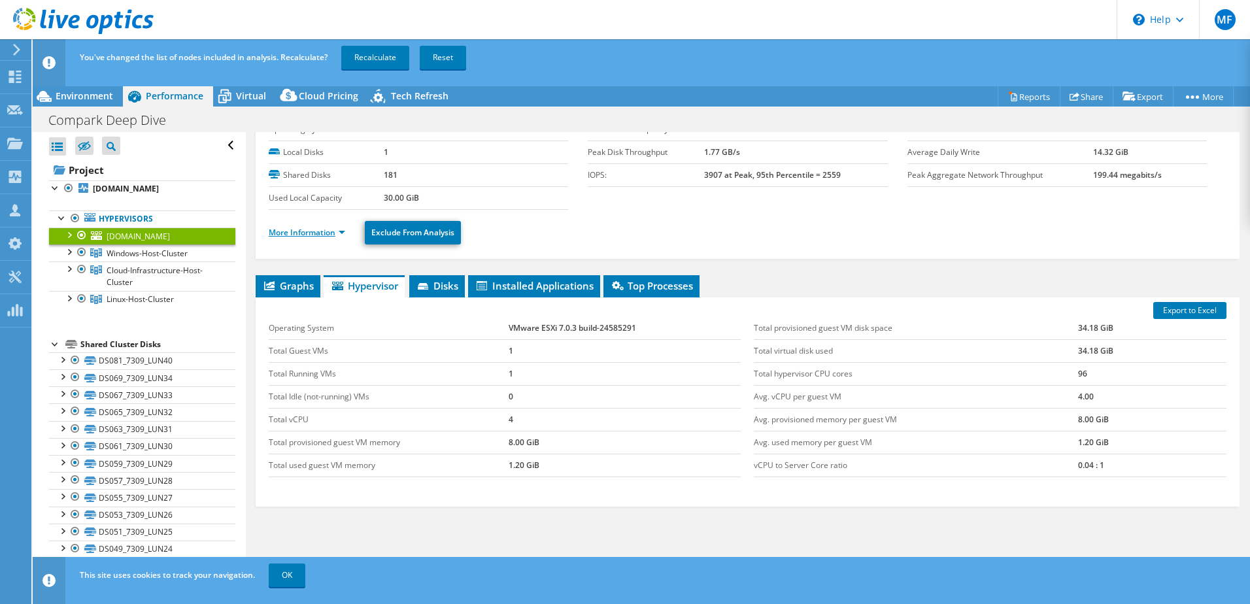
click at [306, 230] on link "More Information" at bounding box center [307, 232] width 77 height 11
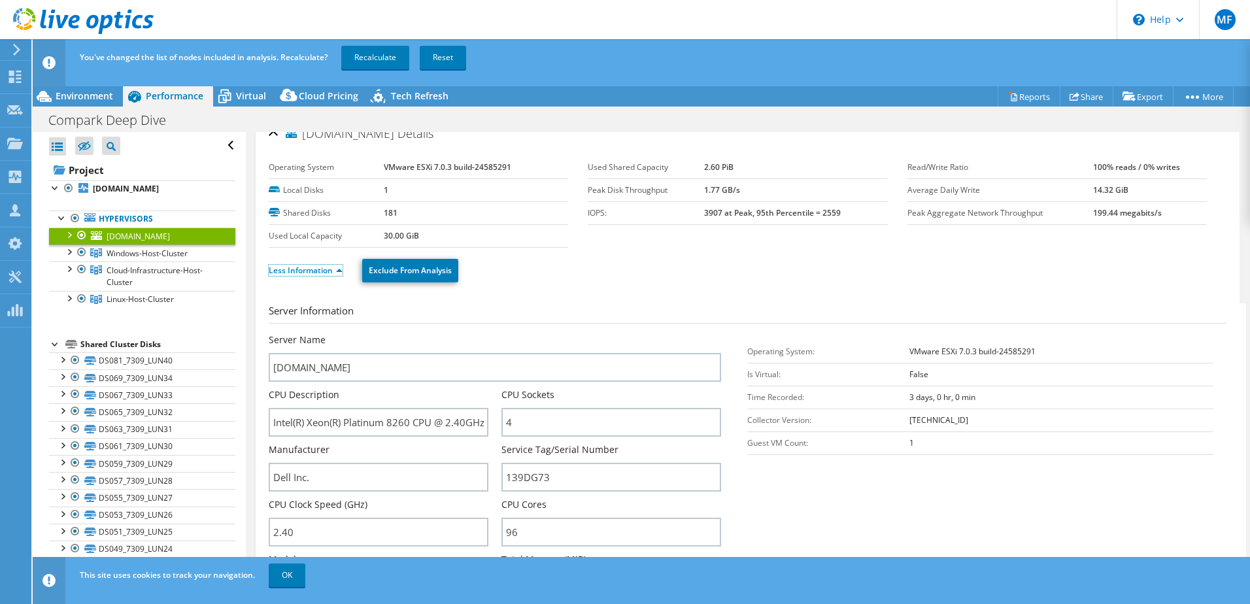
scroll to position [0, 0]
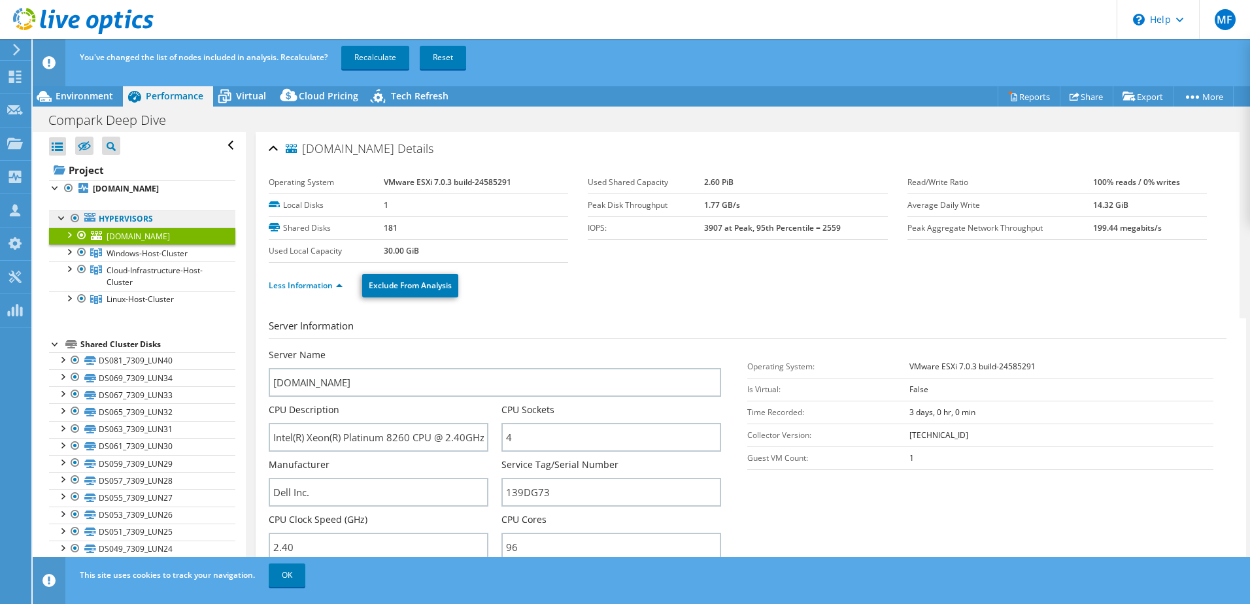
click at [120, 222] on link "Hypervisors" at bounding box center [142, 219] width 186 height 17
click at [70, 237] on div at bounding box center [68, 234] width 13 height 13
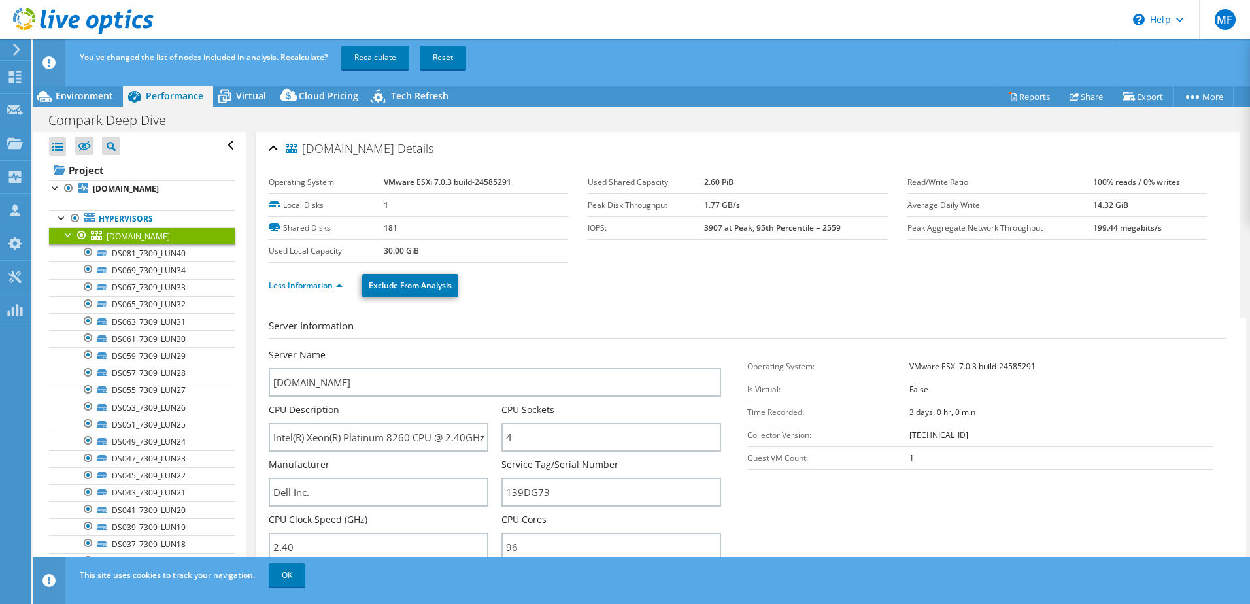
click at [70, 237] on div at bounding box center [68, 234] width 13 height 13
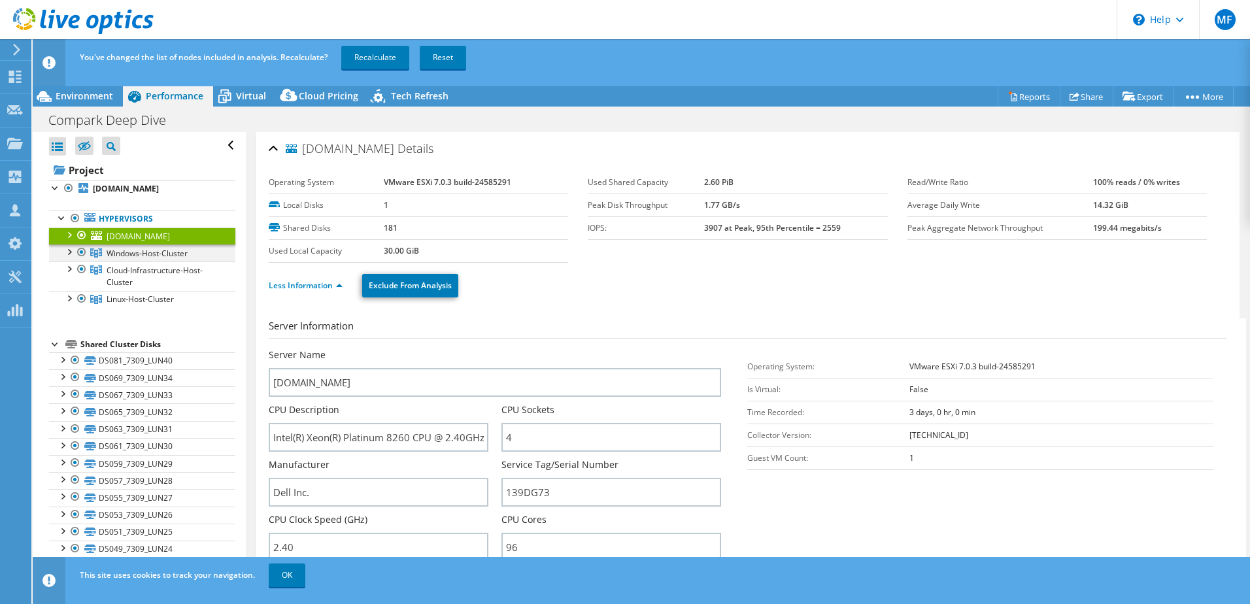
click at [68, 250] on div at bounding box center [68, 251] width 13 height 13
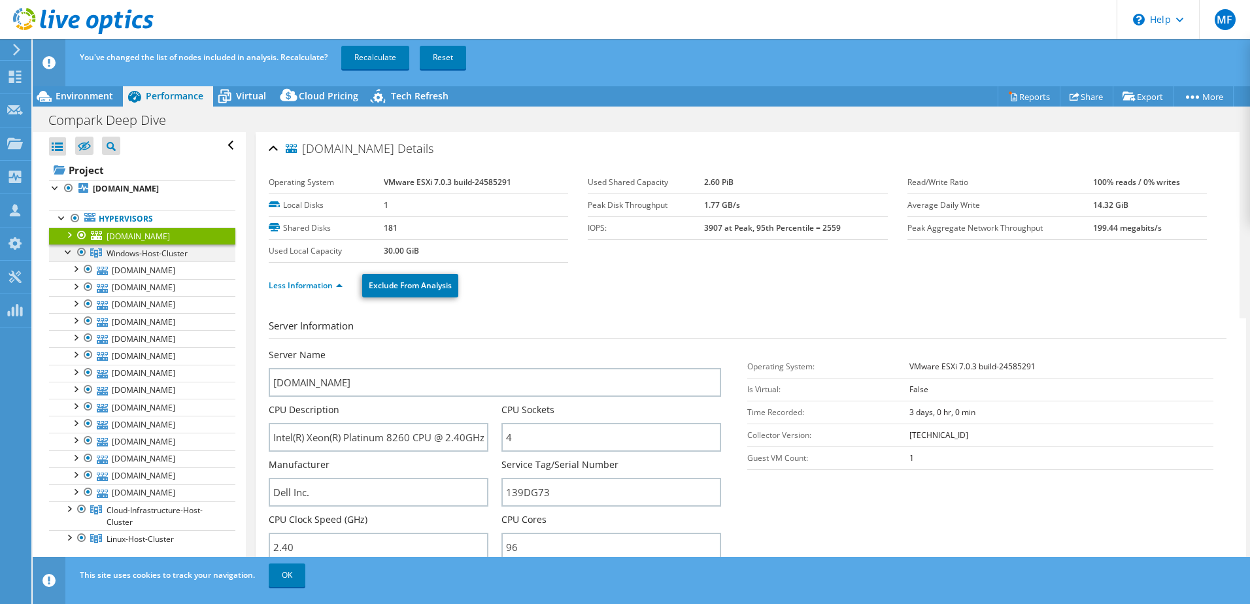
click at [68, 250] on div at bounding box center [68, 251] width 13 height 13
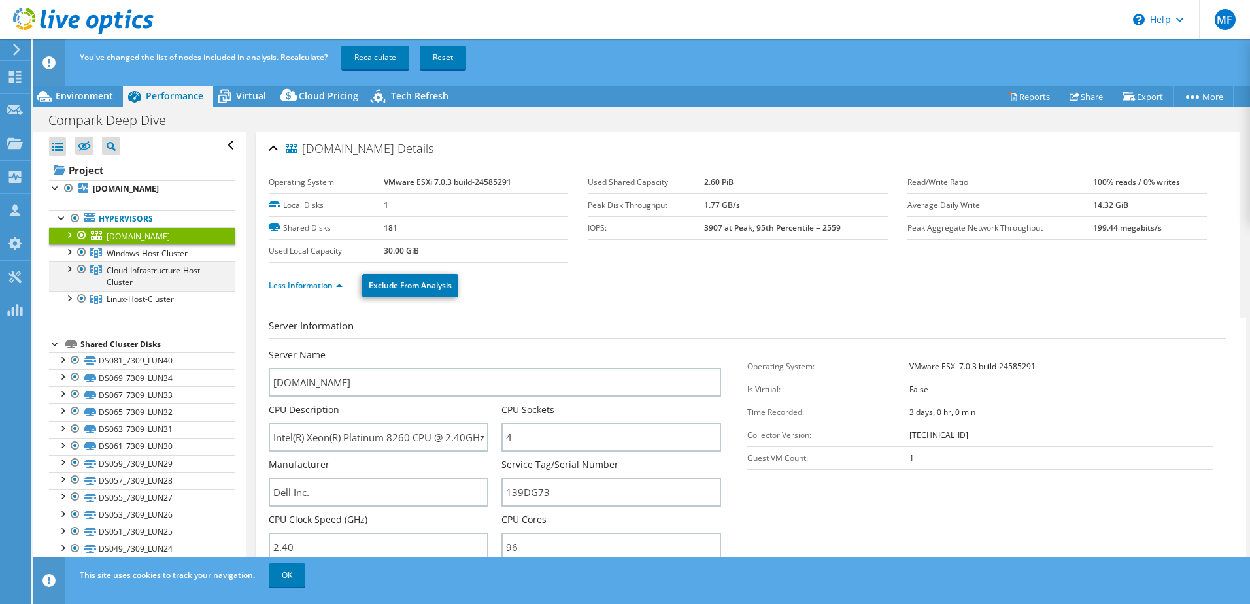
click at [71, 271] on div at bounding box center [68, 268] width 13 height 13
click at [71, 297] on div at bounding box center [68, 297] width 13 height 13
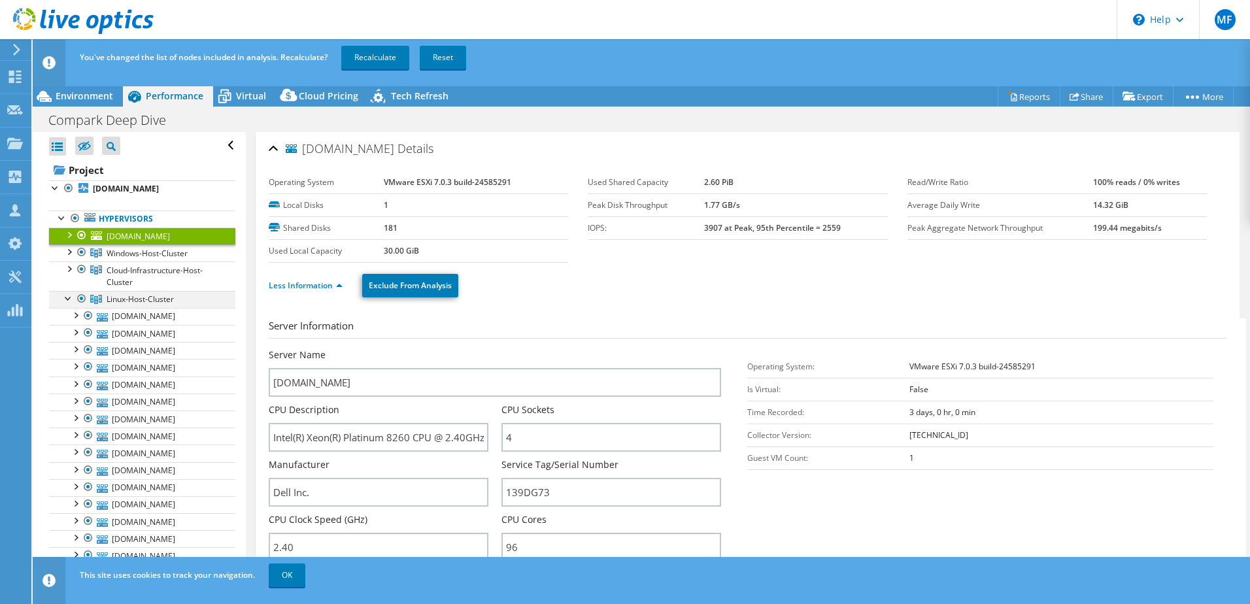
click at [69, 297] on div at bounding box center [68, 297] width 13 height 13
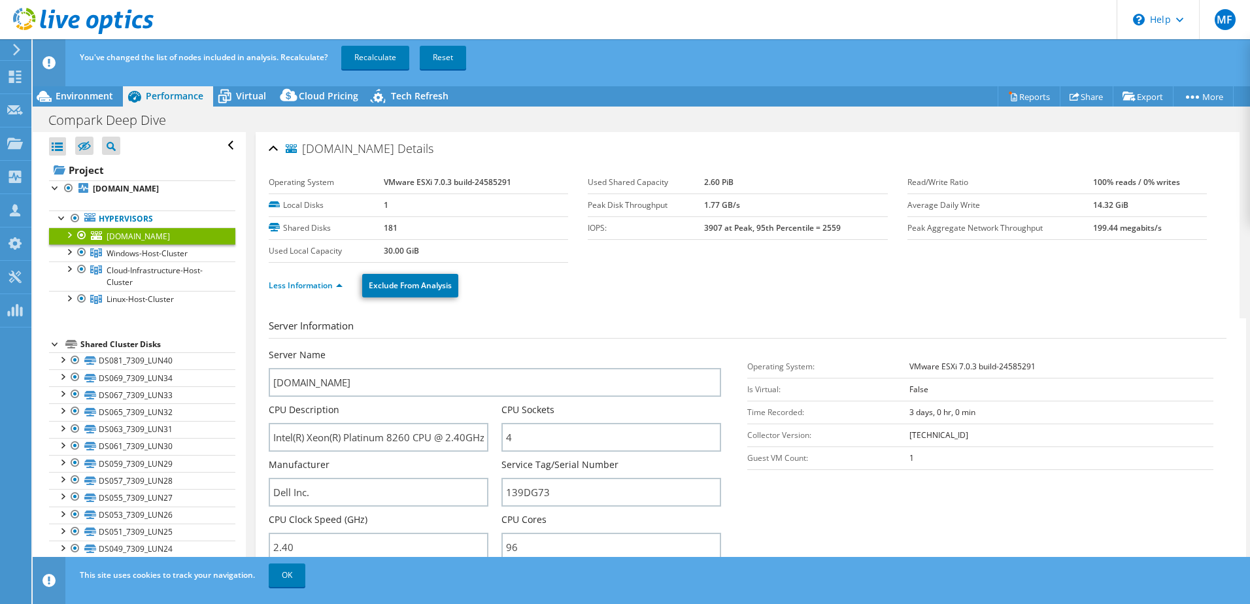
click at [52, 344] on div at bounding box center [55, 343] width 13 height 13
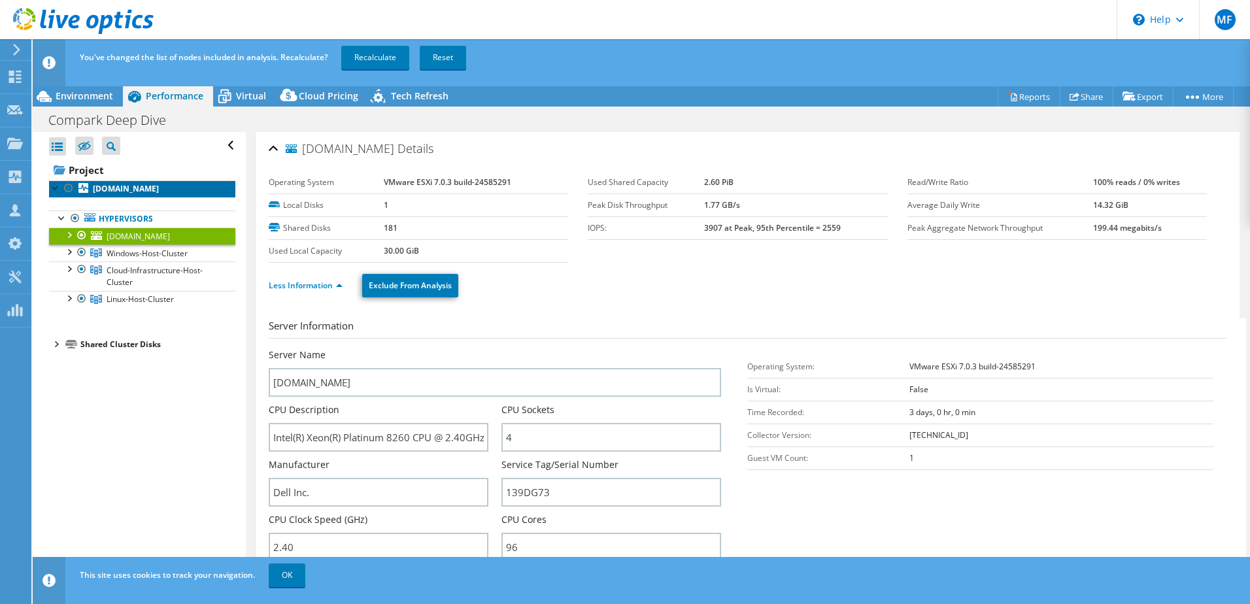
click at [119, 183] on b "[DOMAIN_NAME]" at bounding box center [126, 188] width 66 height 11
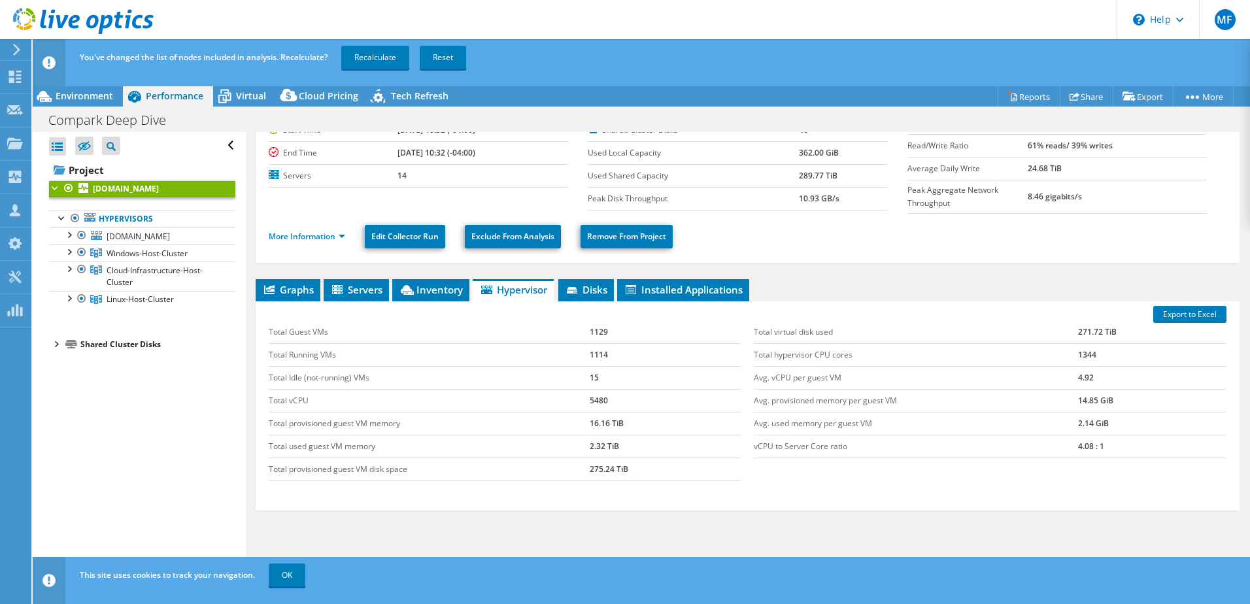
scroll to position [76, 0]
click at [307, 285] on span "Graphs" at bounding box center [288, 288] width 52 height 13
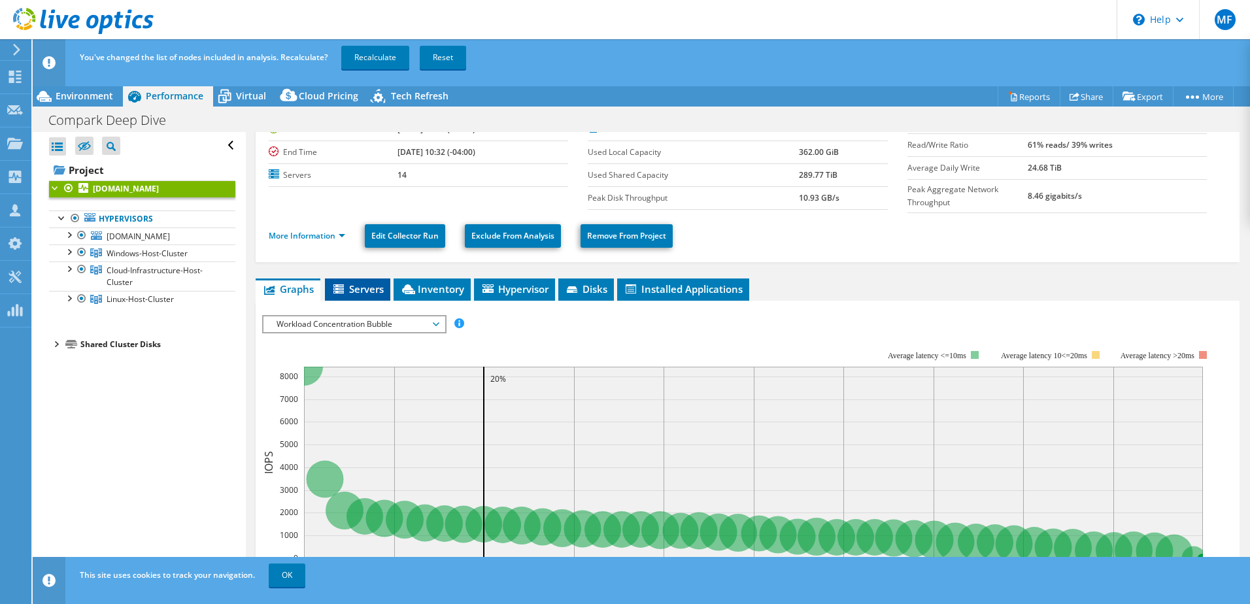
click at [365, 283] on span "Servers" at bounding box center [358, 288] width 52 height 13
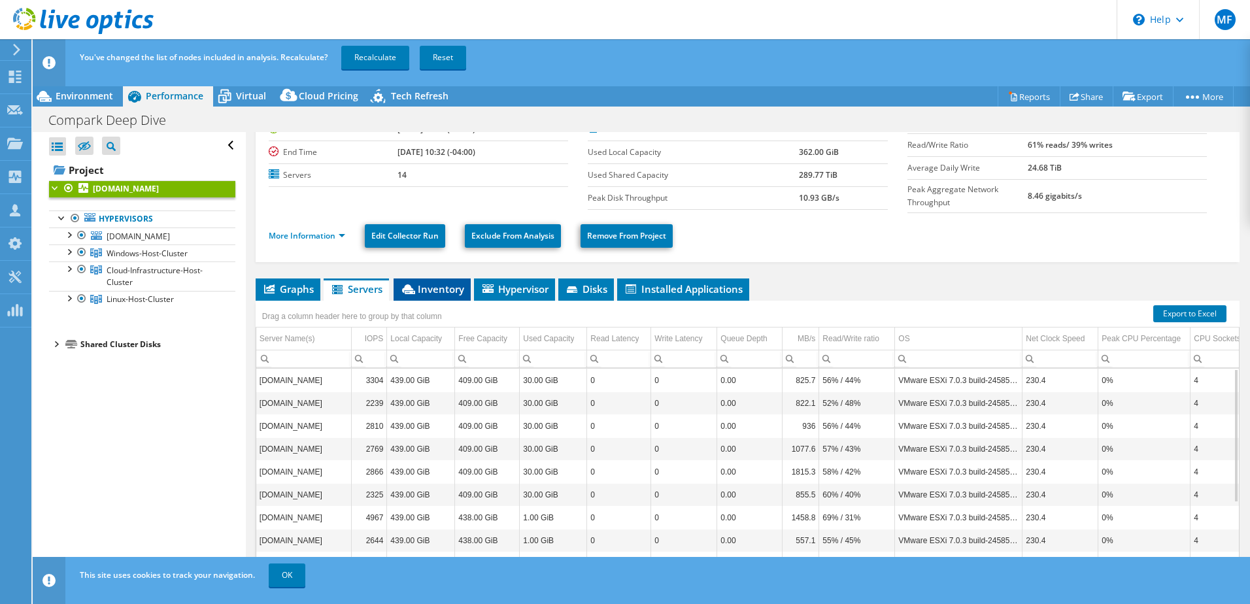
click at [441, 288] on span "Inventory" at bounding box center [432, 288] width 64 height 13
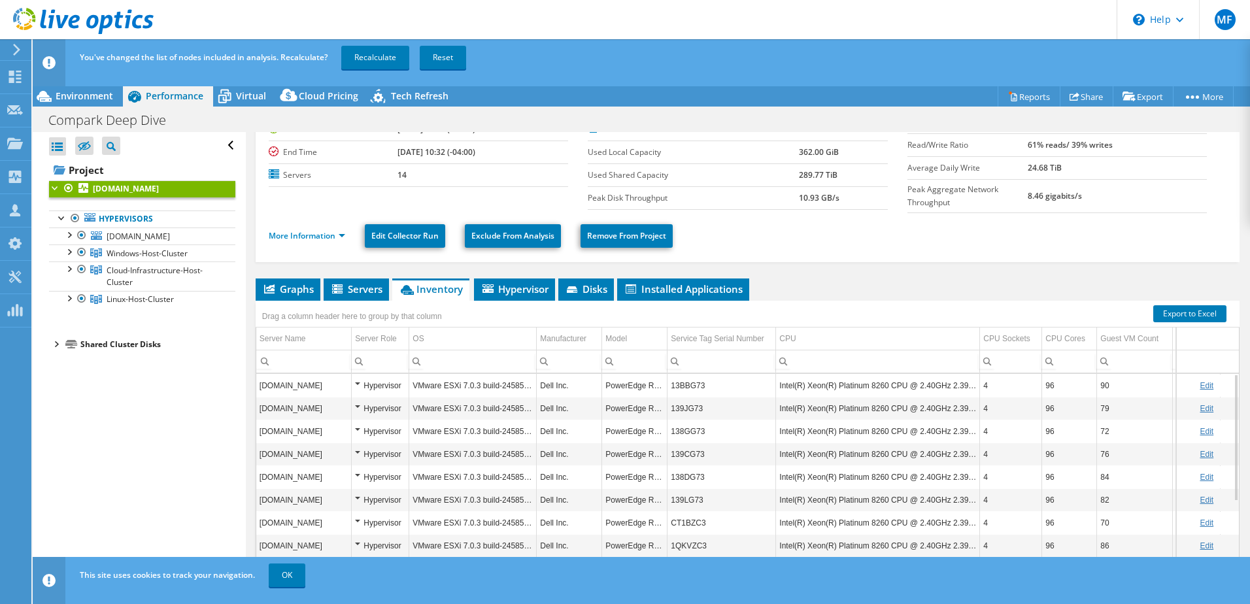
click at [358, 380] on div "Hypervisor" at bounding box center [380, 386] width 50 height 16
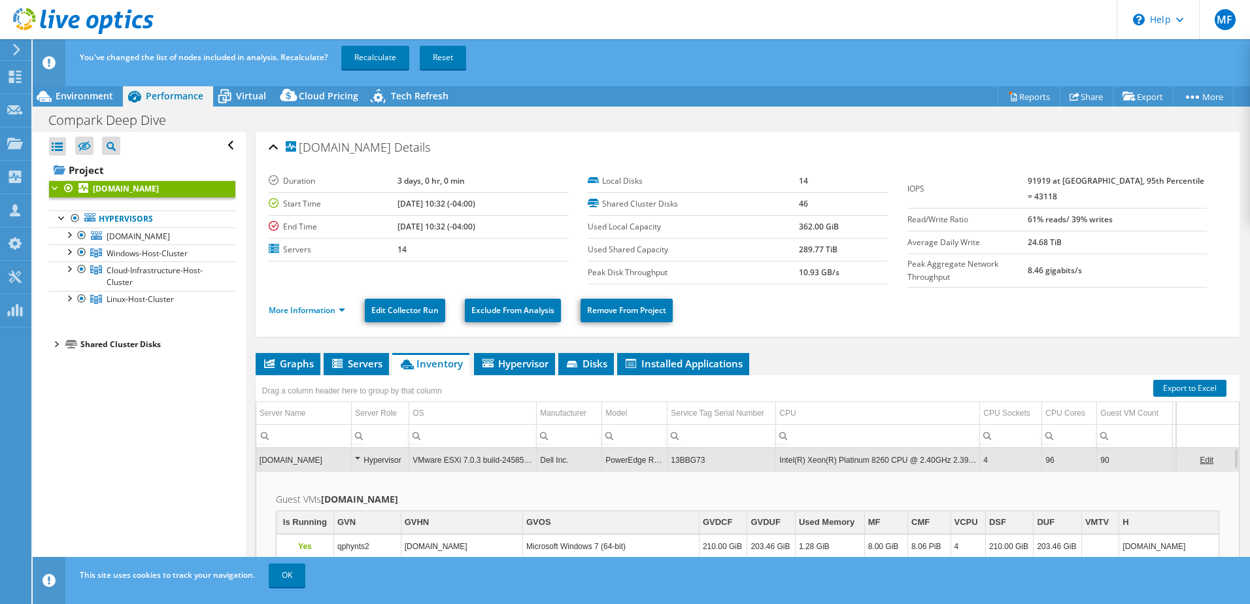
scroll to position [0, 0]
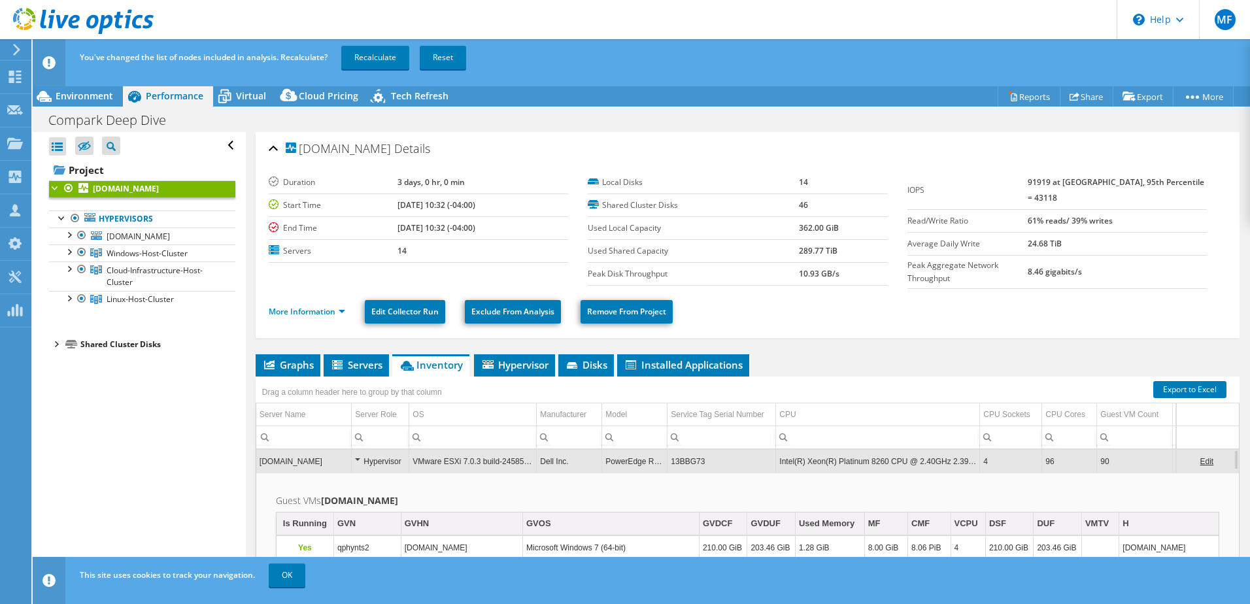
click at [358, 457] on div "Hypervisor" at bounding box center [380, 462] width 50 height 16
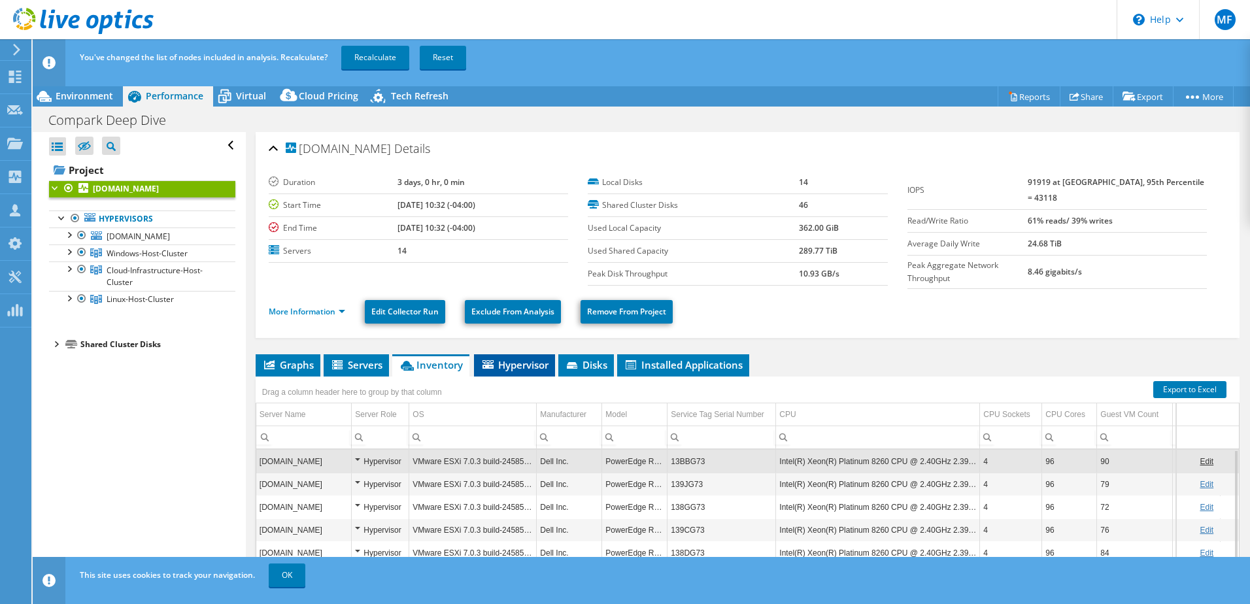
click at [509, 361] on span "Hypervisor" at bounding box center [515, 364] width 68 height 13
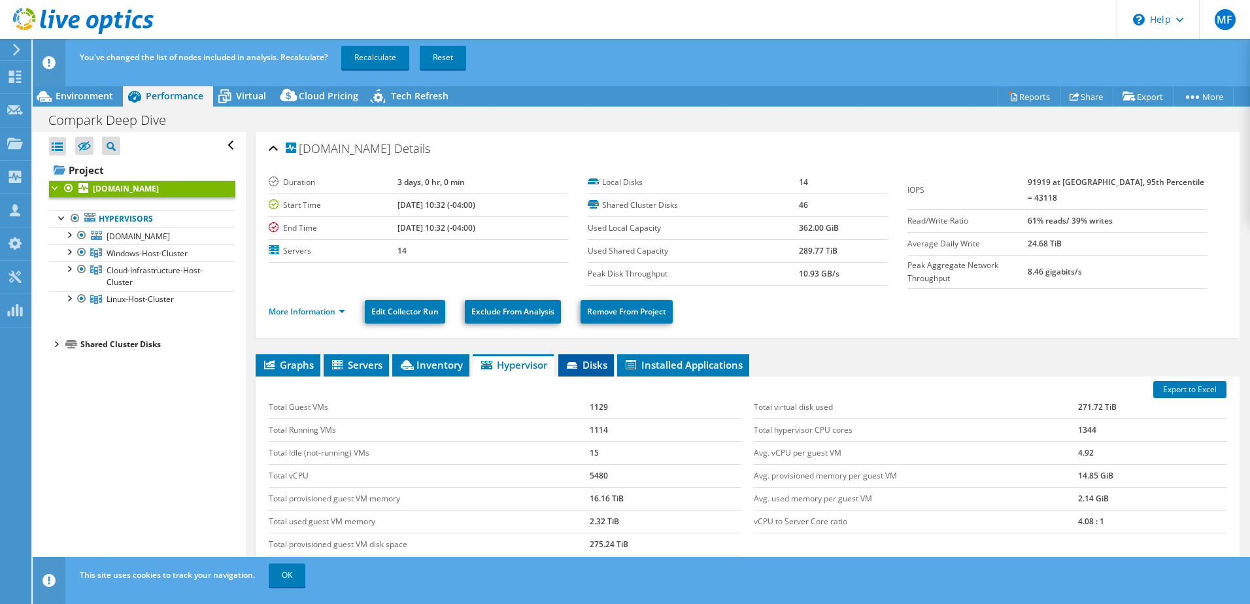
click at [590, 364] on span "Disks" at bounding box center [586, 364] width 43 height 13
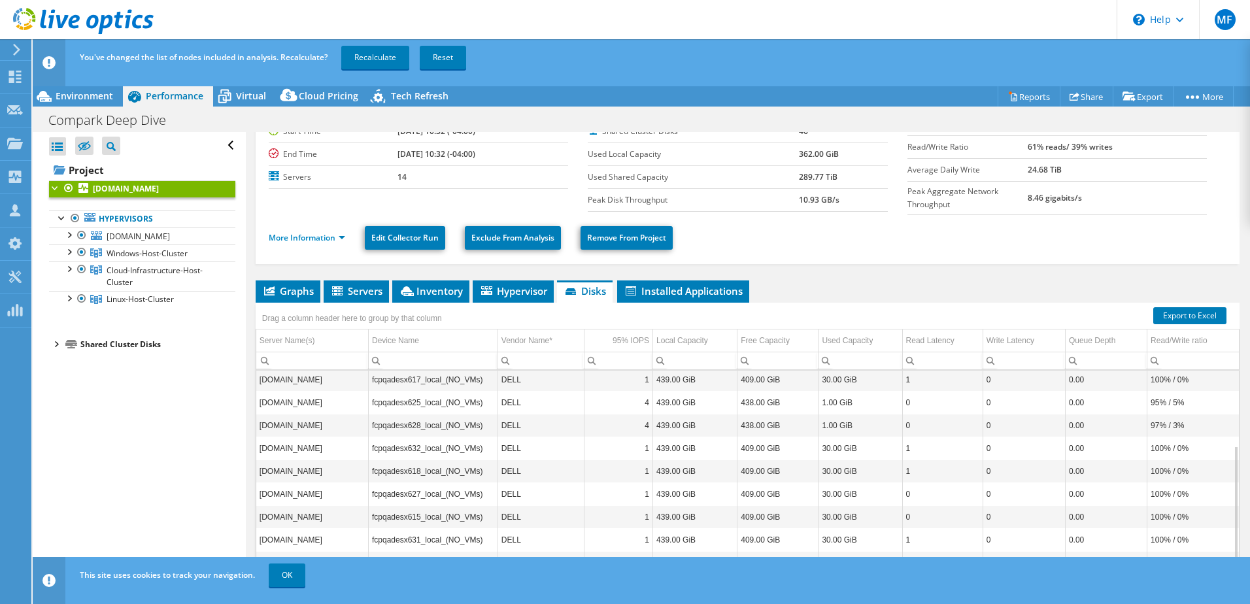
scroll to position [76, 0]
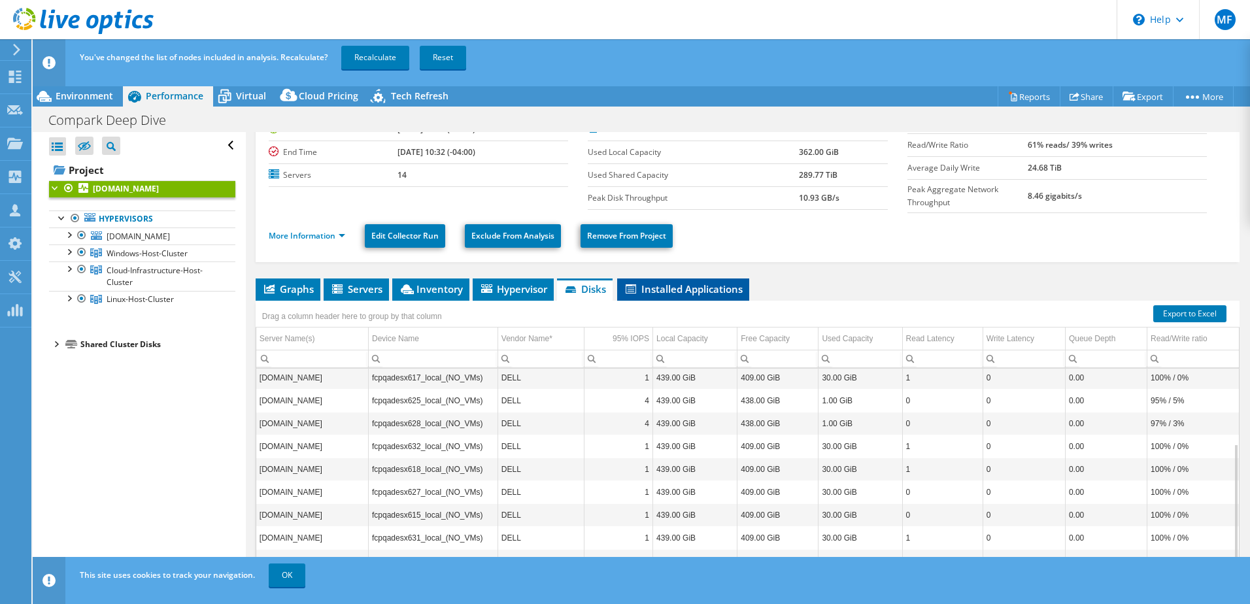
click at [702, 286] on span "Installed Applications" at bounding box center [683, 288] width 119 height 13
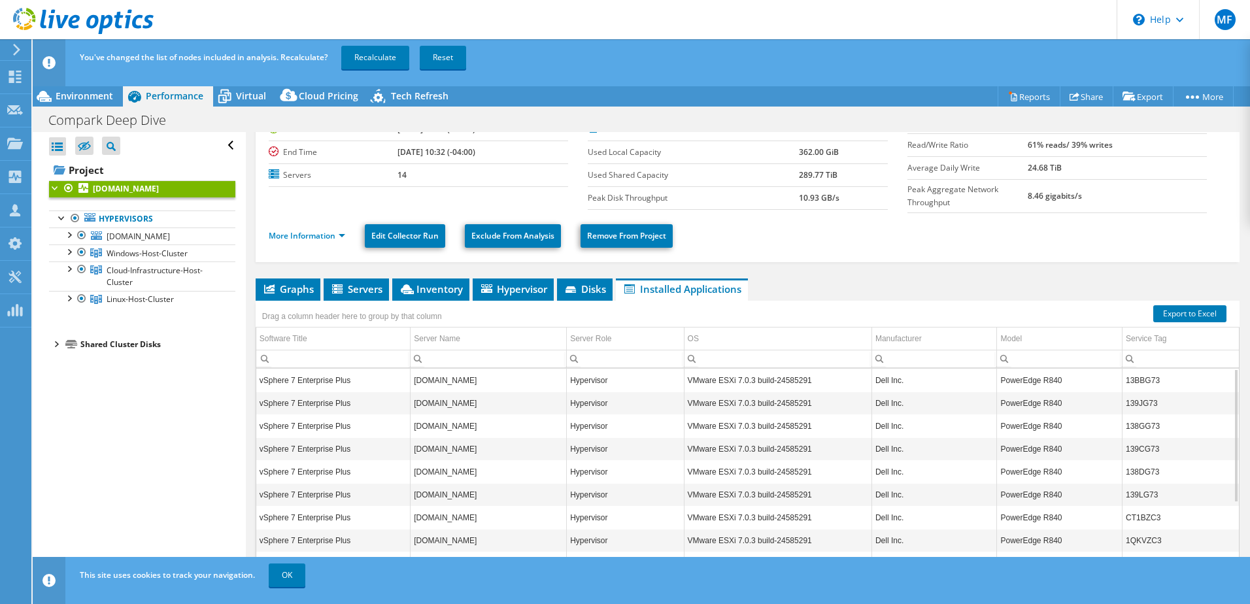
scroll to position [117, 0]
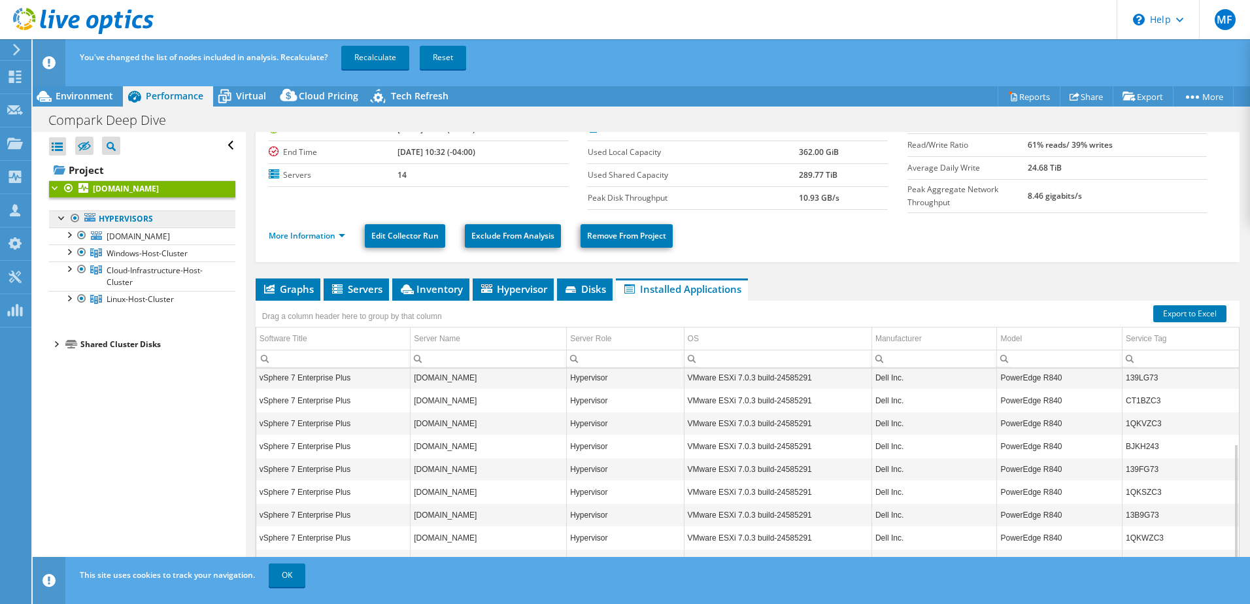
click at [116, 216] on link "Hypervisors" at bounding box center [142, 219] width 186 height 17
click at [123, 235] on span "[DOMAIN_NAME]" at bounding box center [138, 236] width 63 height 11
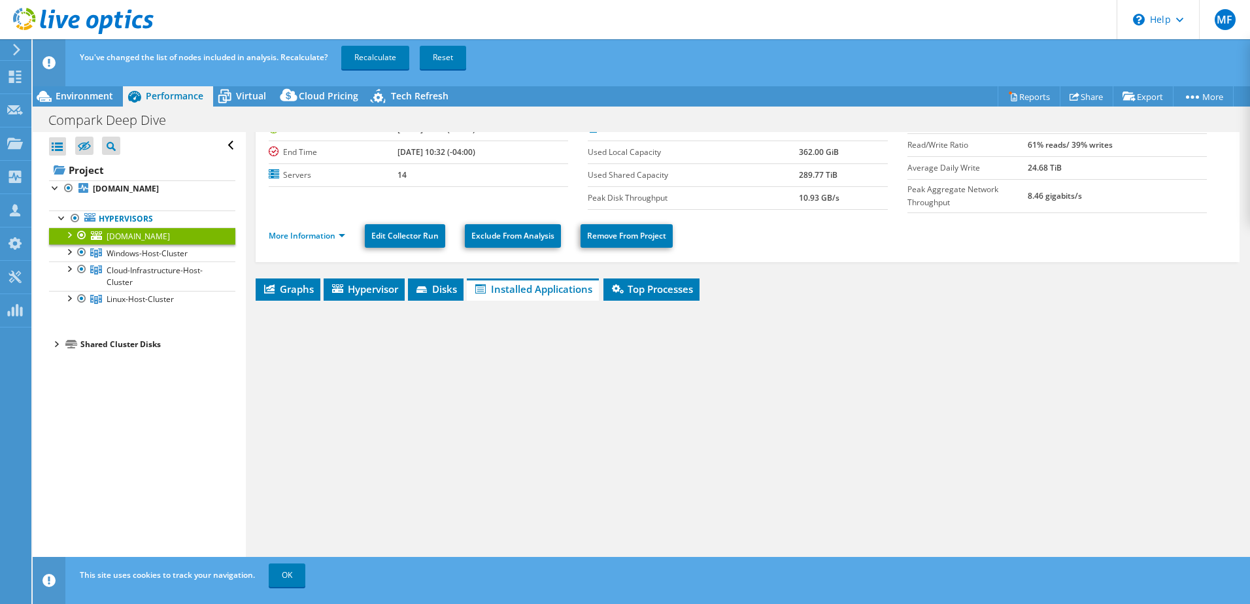
scroll to position [53, 0]
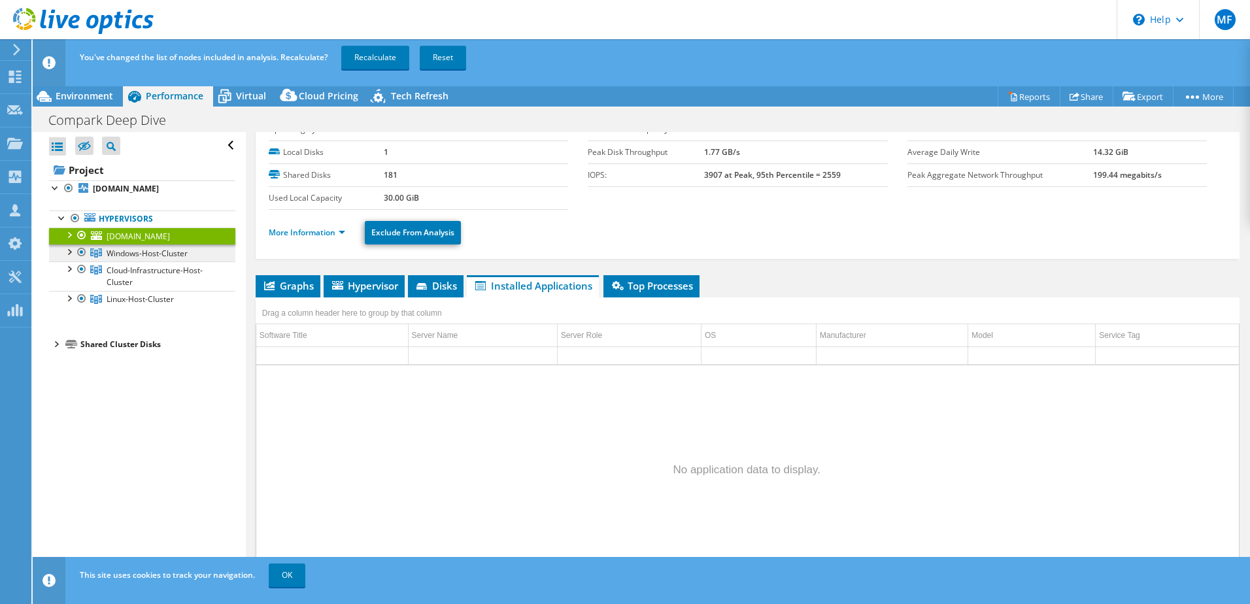
click at [107, 252] on span "Windows-Host-Cluster" at bounding box center [147, 253] width 81 height 11
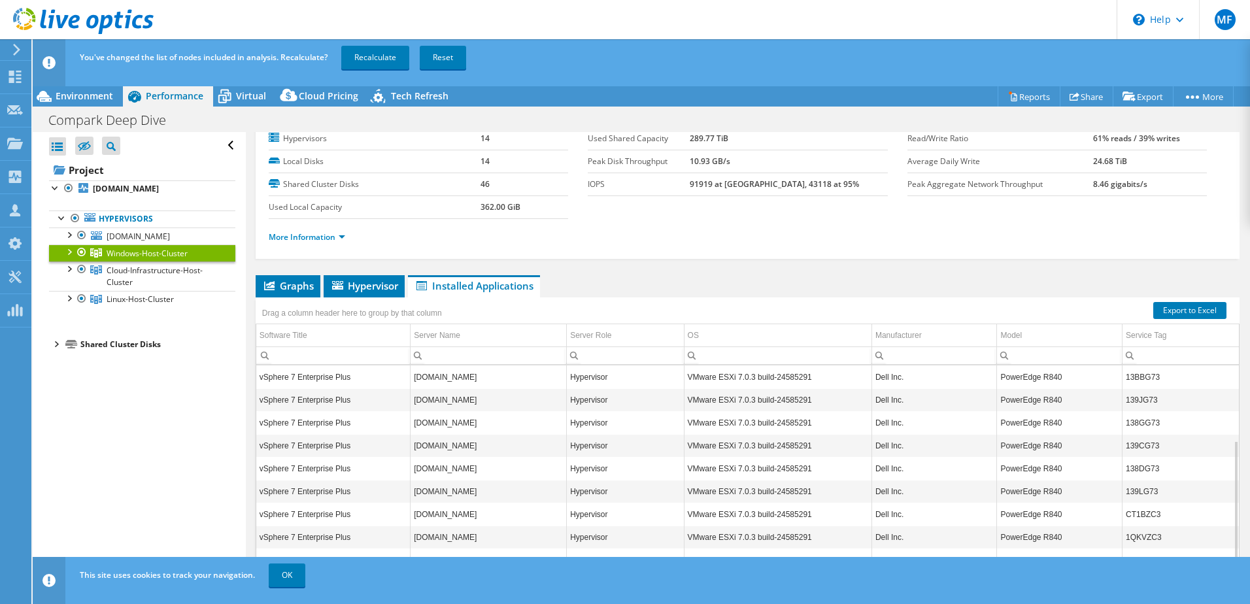
scroll to position [117, 0]
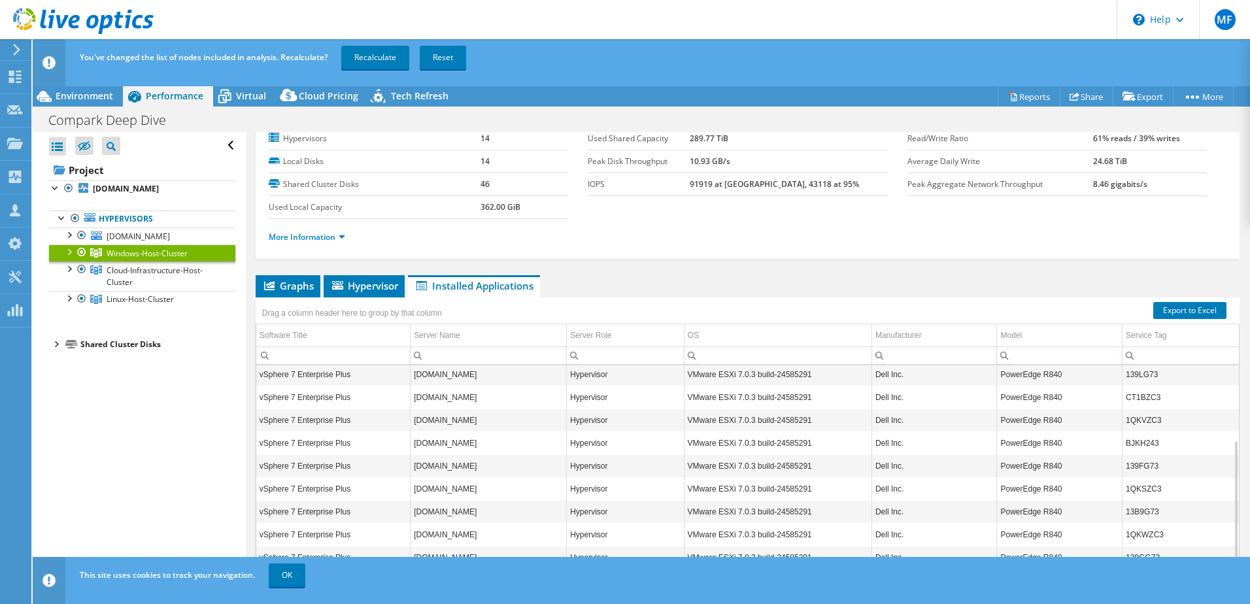
click at [65, 252] on div at bounding box center [68, 251] width 13 height 13
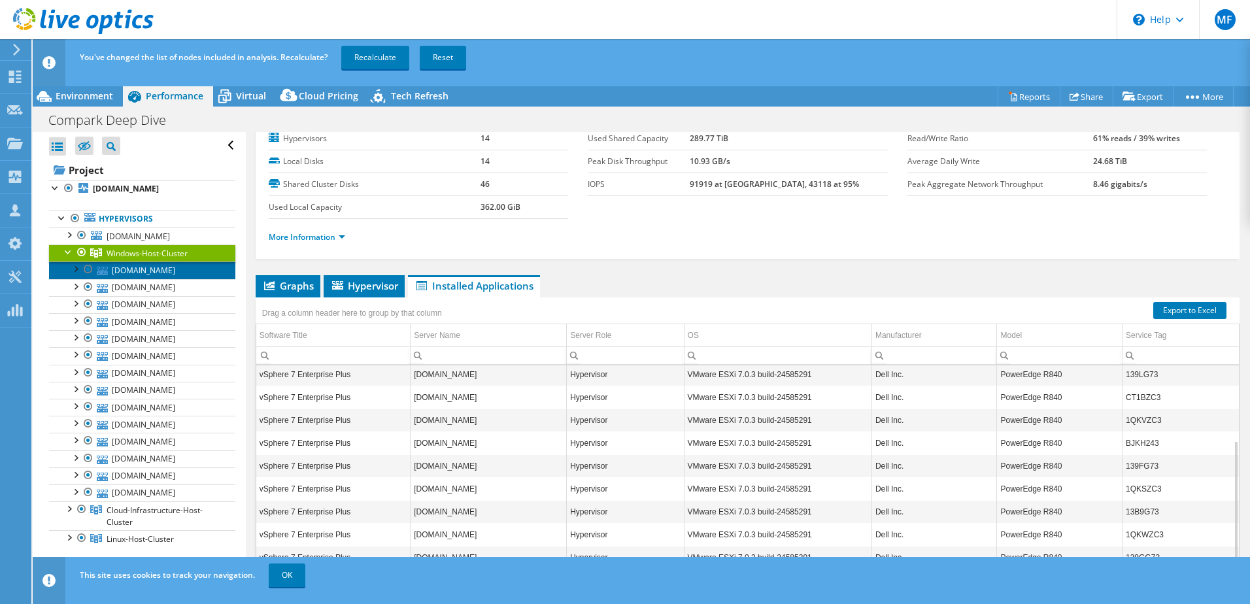
click at [143, 271] on link "[DOMAIN_NAME]" at bounding box center [142, 270] width 186 height 17
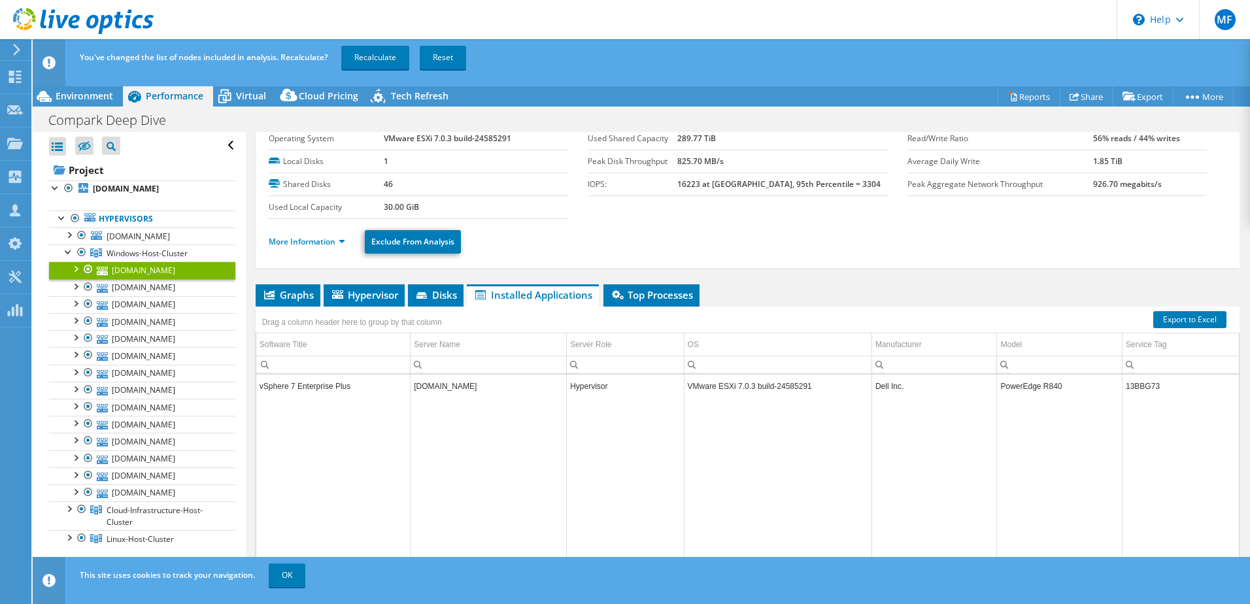
click at [77, 266] on div at bounding box center [75, 268] width 13 height 13
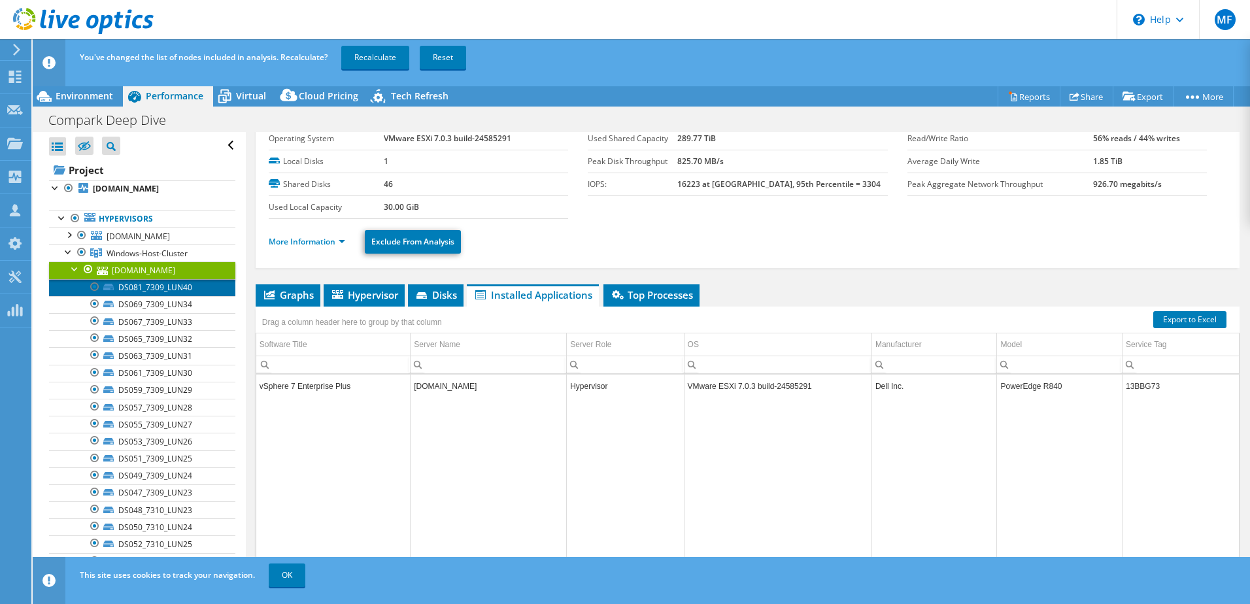
click at [145, 286] on link "DS081_7309_LUN40" at bounding box center [142, 287] width 186 height 17
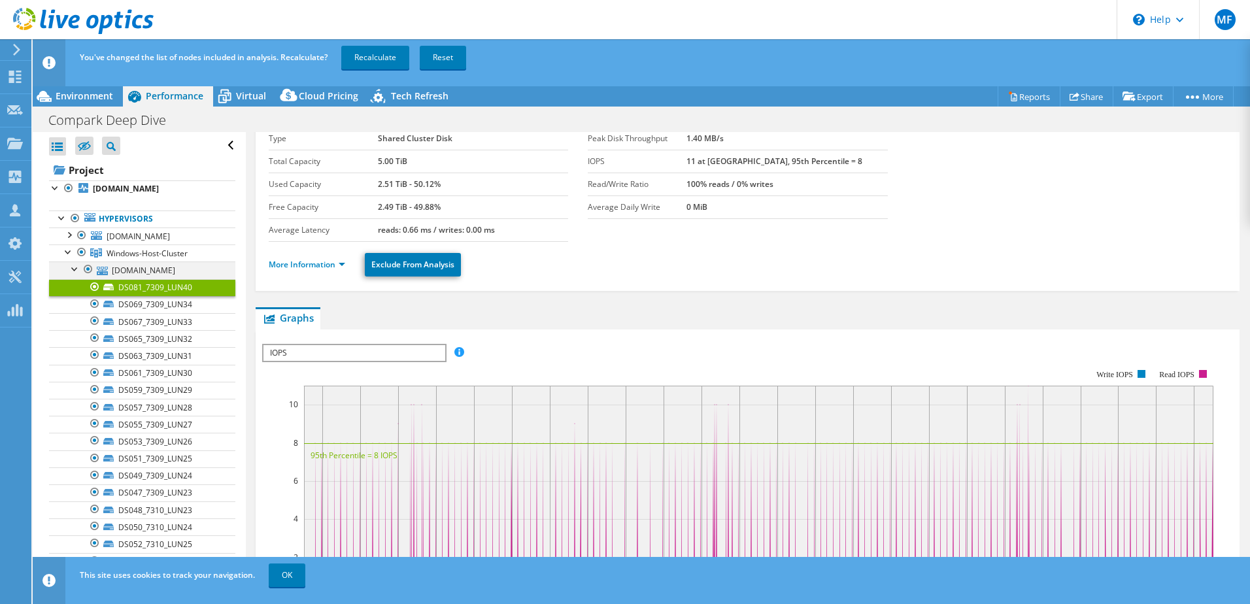
click at [75, 267] on div at bounding box center [75, 268] width 13 height 13
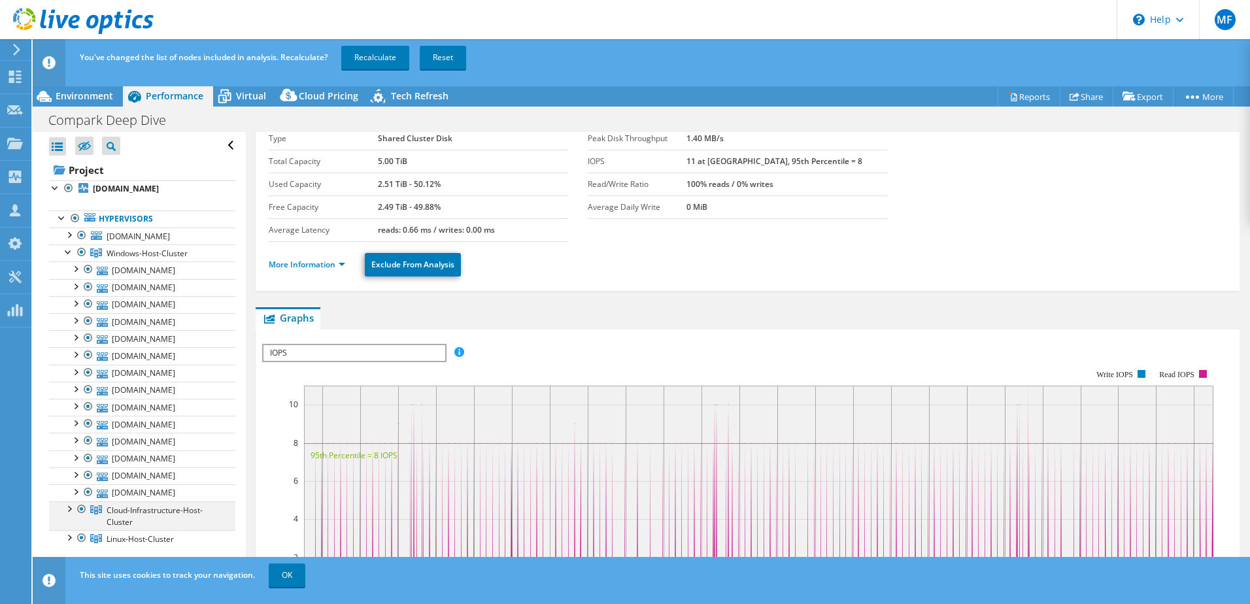
click at [68, 512] on div at bounding box center [68, 508] width 13 height 13
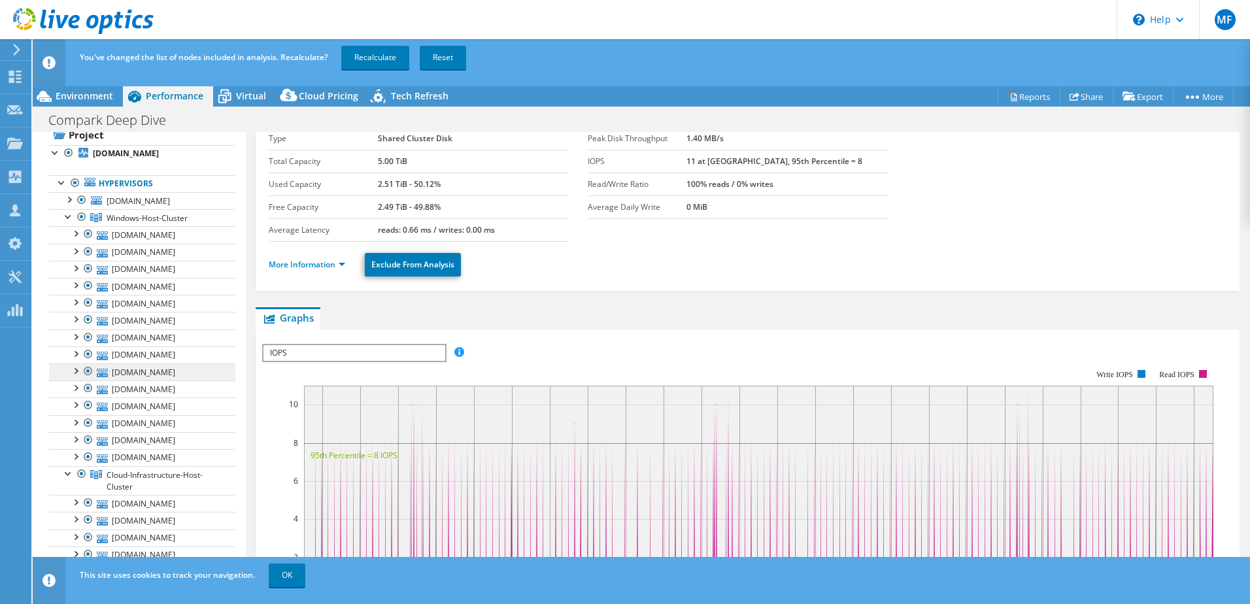
scroll to position [51, 0]
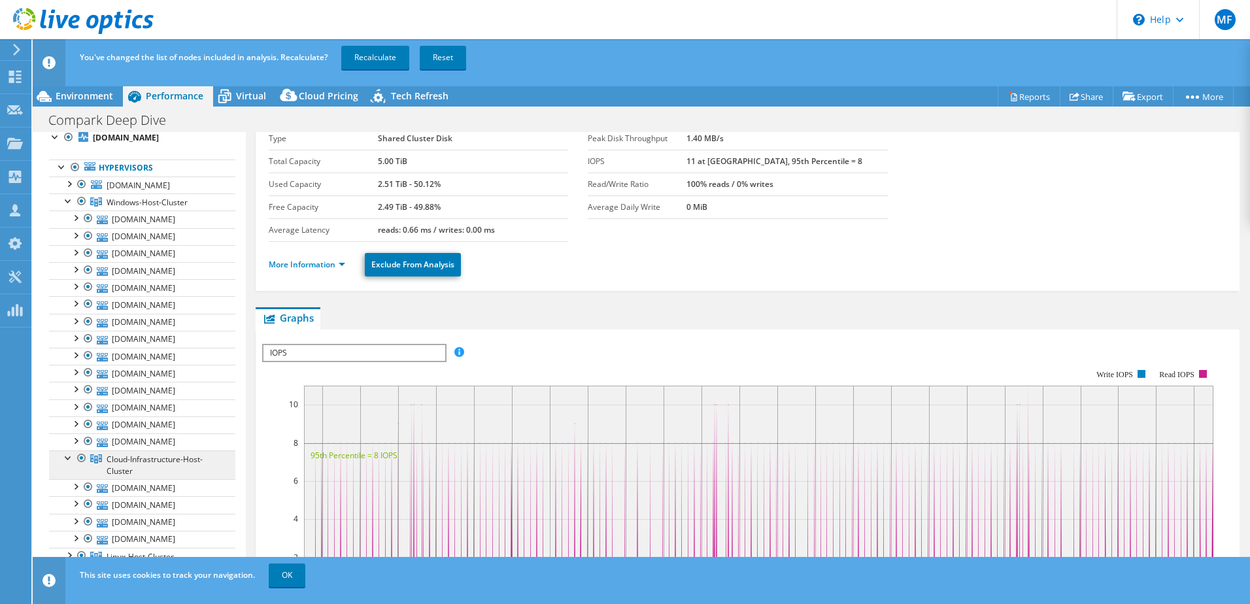
click at [124, 463] on span "Cloud-Infrastructure-Host-Cluster" at bounding box center [155, 465] width 96 height 23
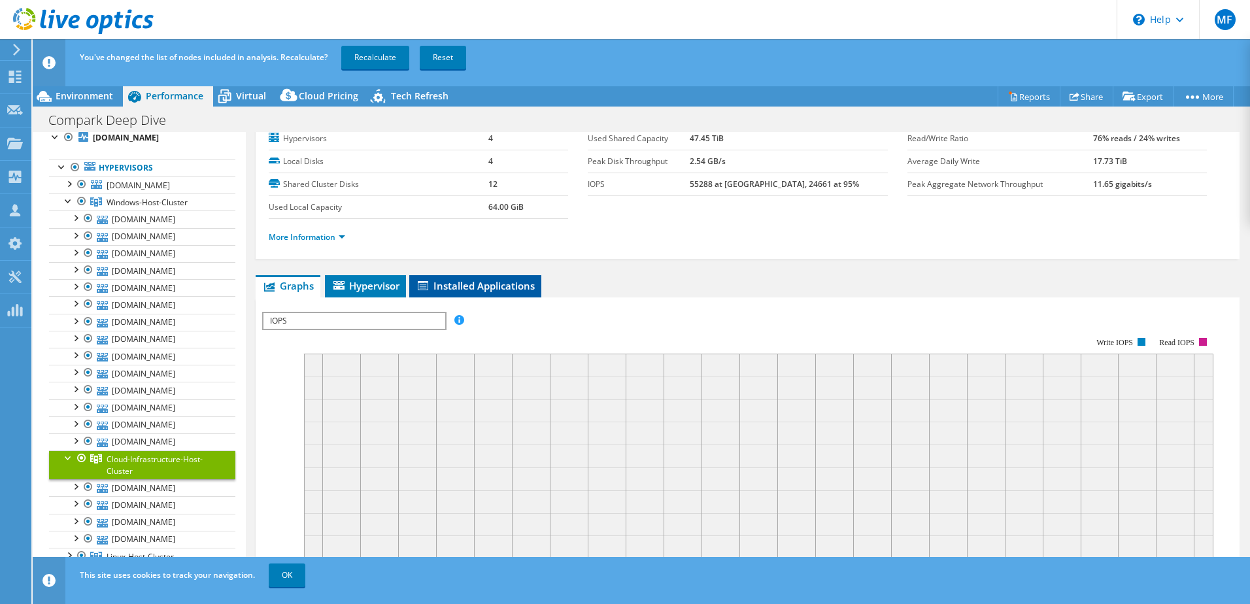
click at [475, 287] on span "Installed Applications" at bounding box center [475, 285] width 119 height 13
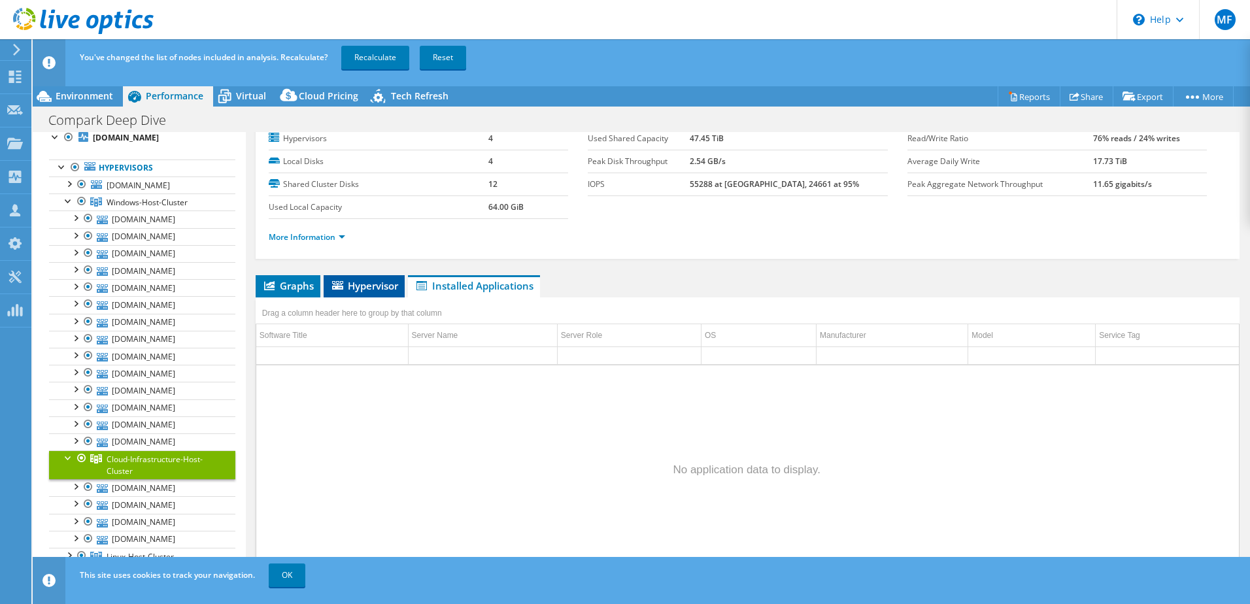
click at [378, 283] on span "Hypervisor" at bounding box center [364, 285] width 68 height 13
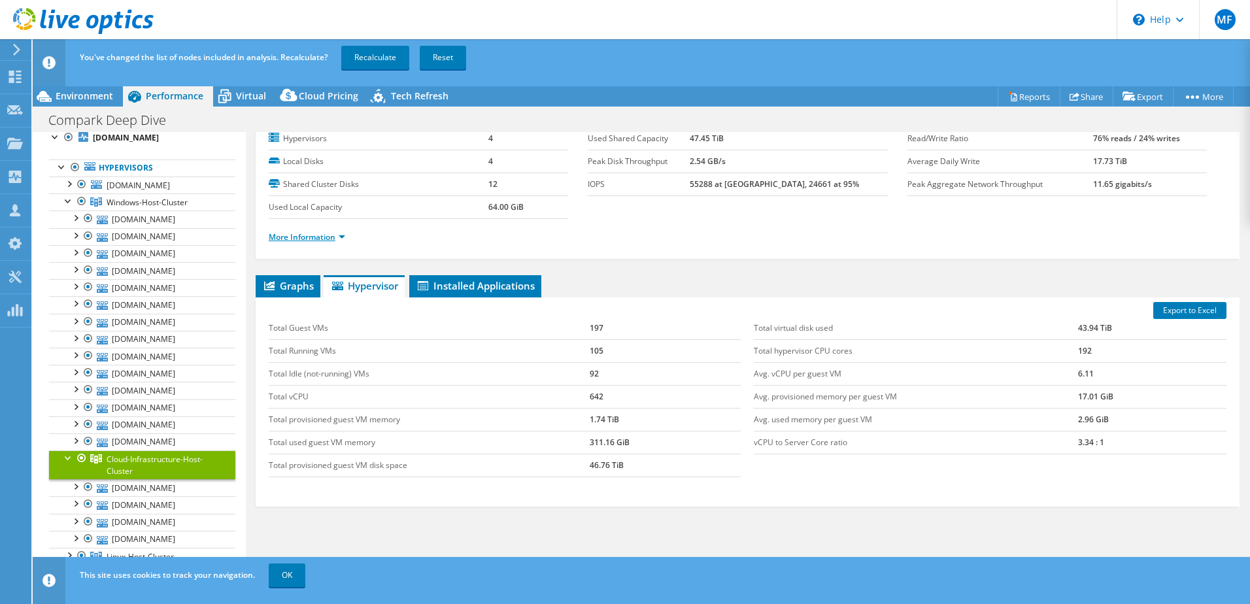
click at [311, 238] on link "More Information" at bounding box center [307, 236] width 77 height 11
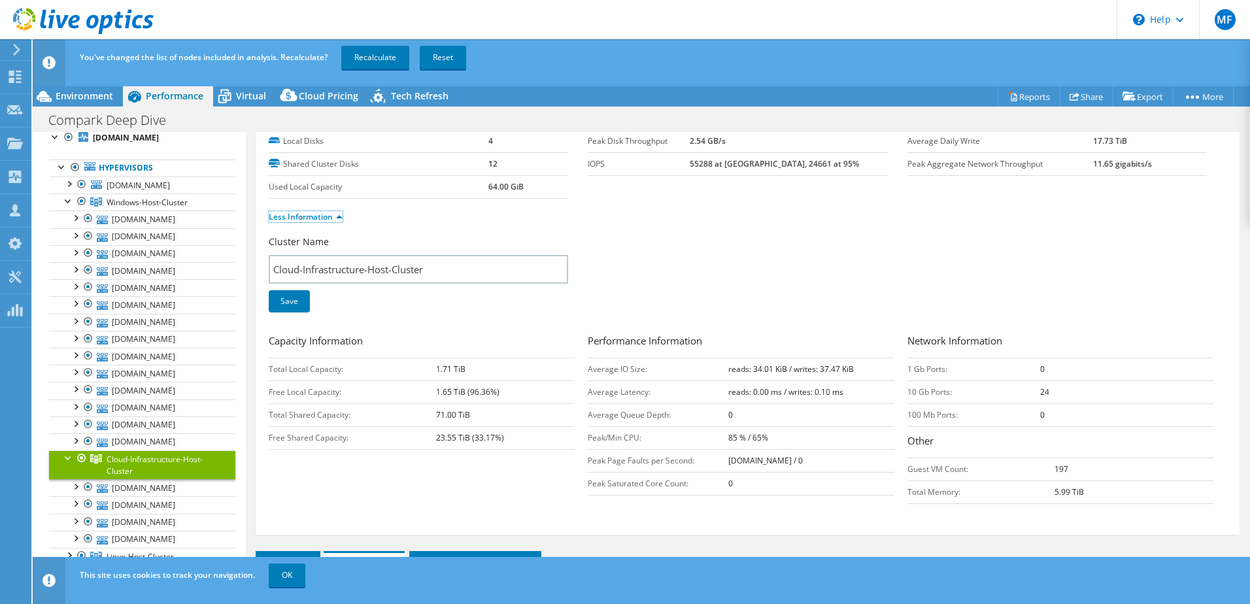
scroll to position [0, 0]
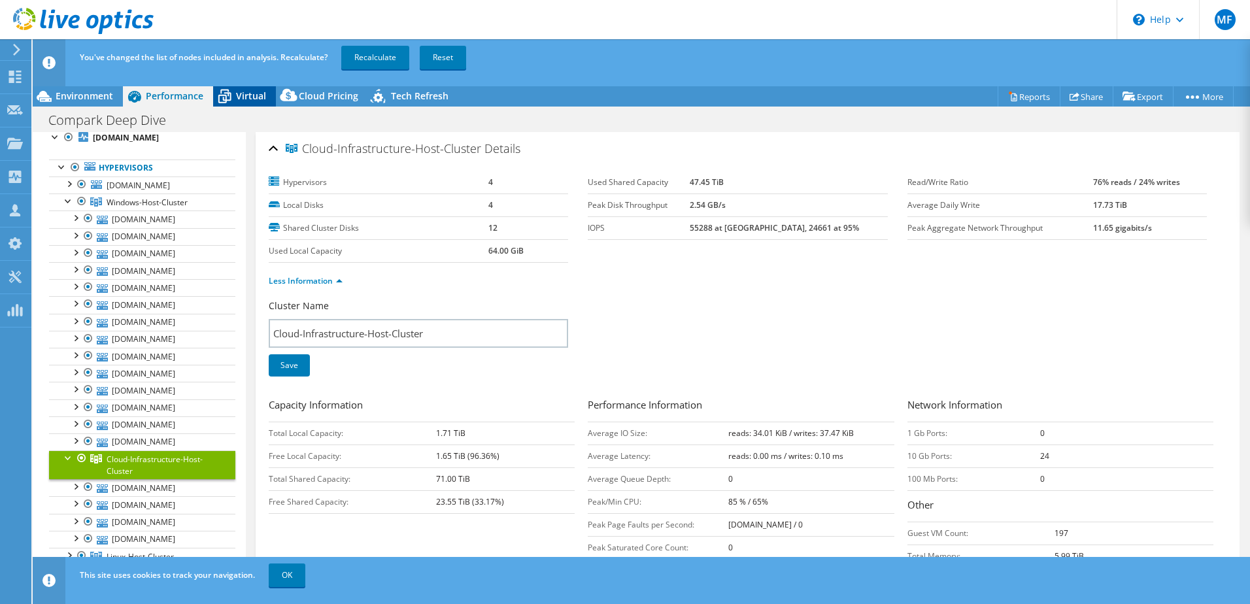
click at [247, 94] on span "Virtual" at bounding box center [251, 96] width 30 height 12
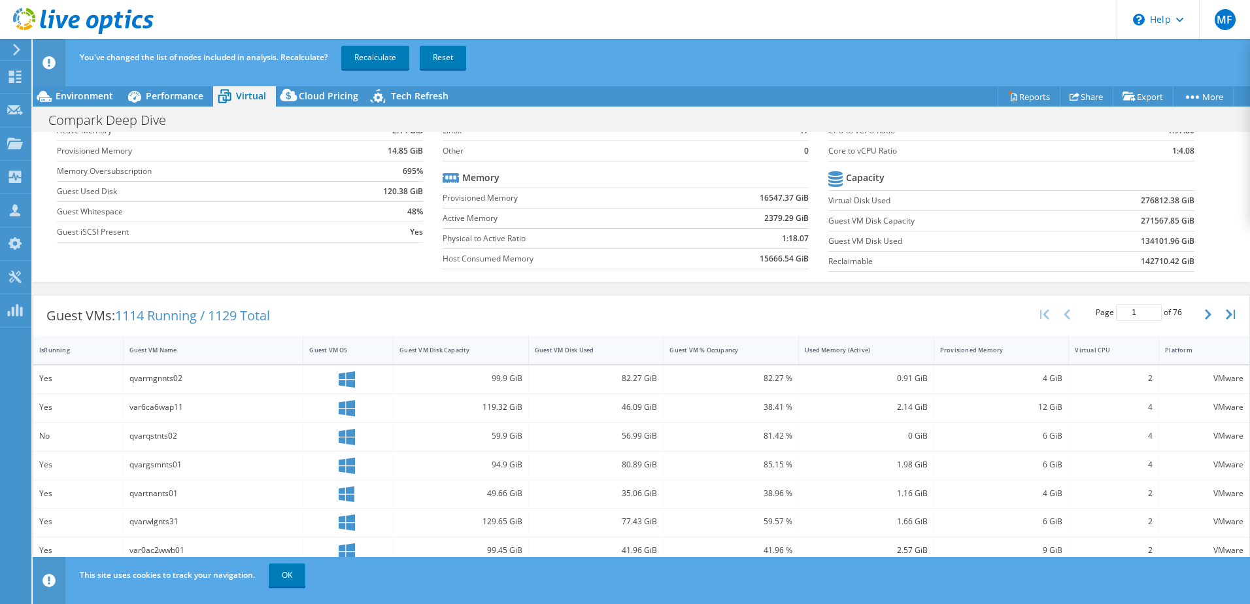
scroll to position [196, 0]
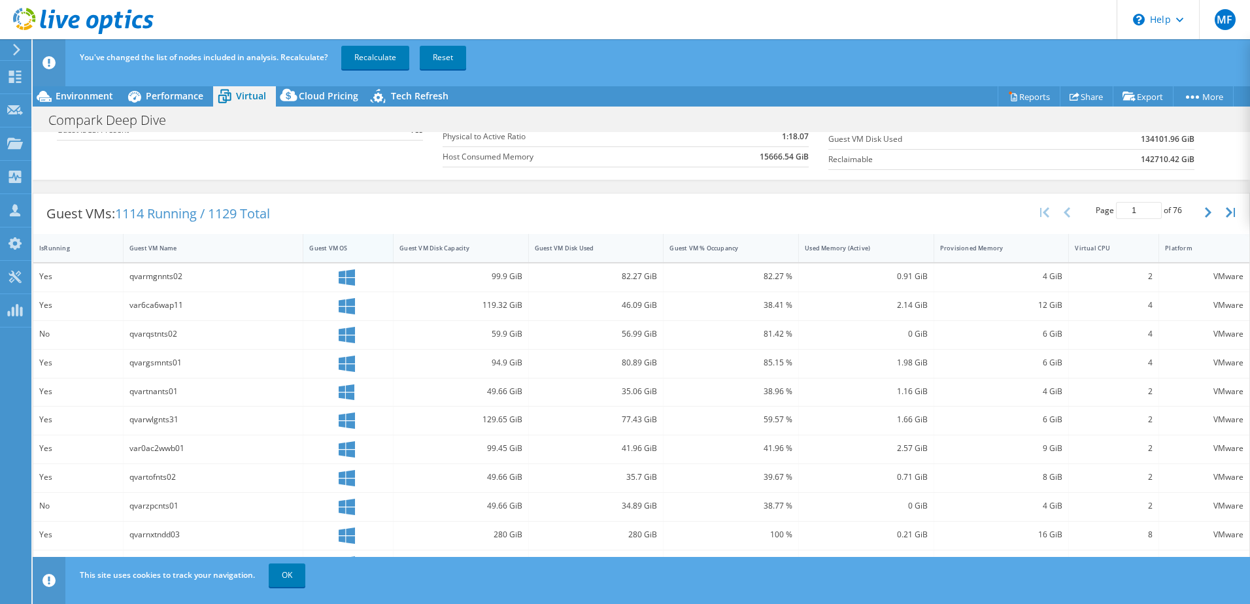
click at [337, 250] on div "Guest VM OS" at bounding box center [340, 248] width 62 height 9
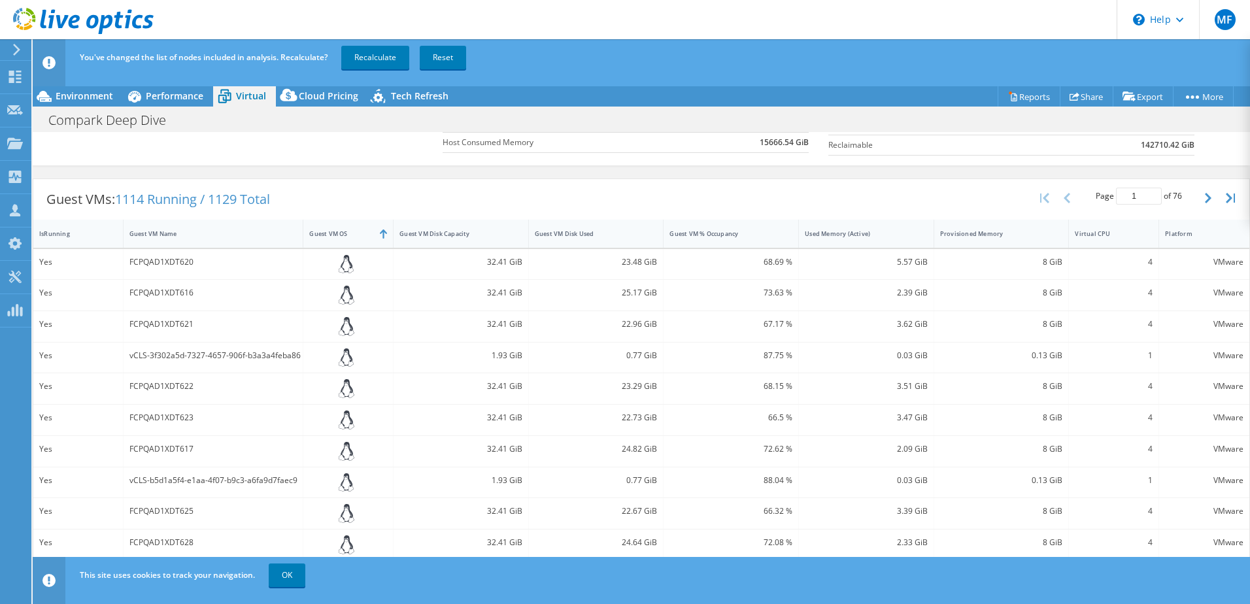
scroll to position [112, 0]
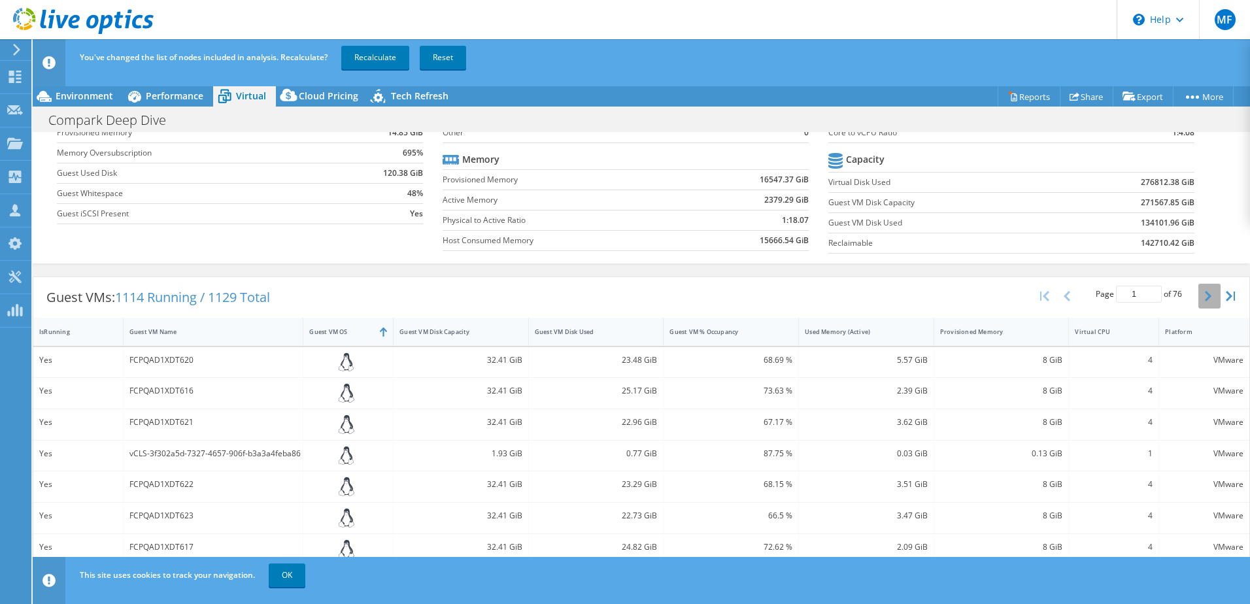
click at [1205, 296] on icon "button" at bounding box center [1208, 296] width 7 height 10
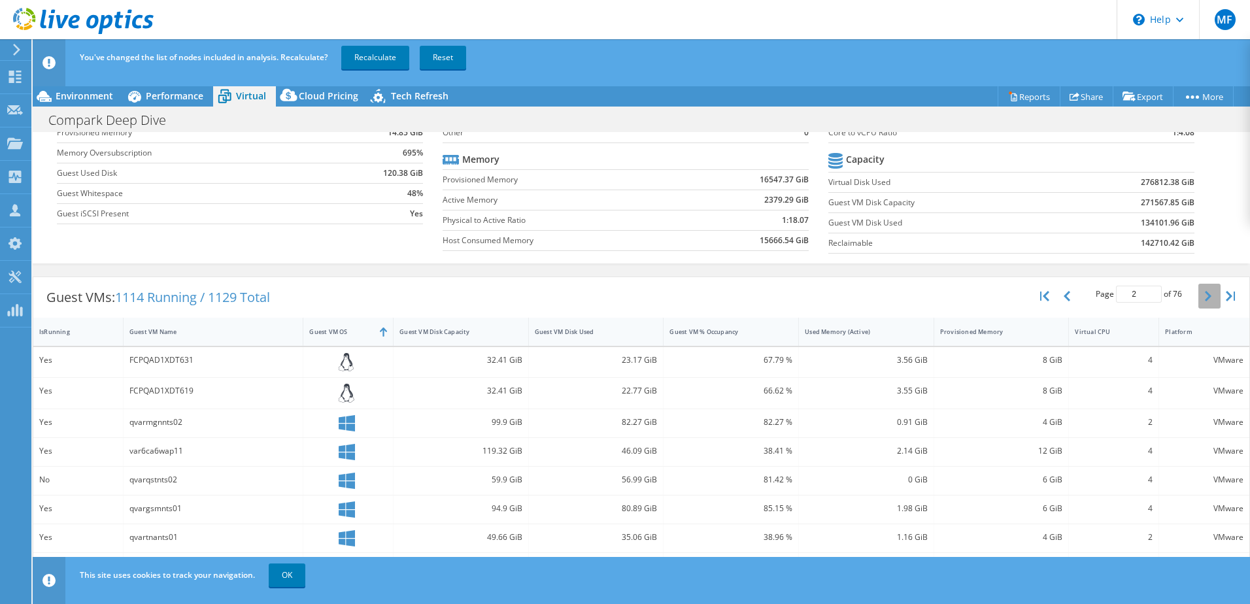
click at [1205, 296] on icon "button" at bounding box center [1208, 296] width 7 height 10
click at [1061, 296] on button "button" at bounding box center [1068, 296] width 22 height 25
type input "1"
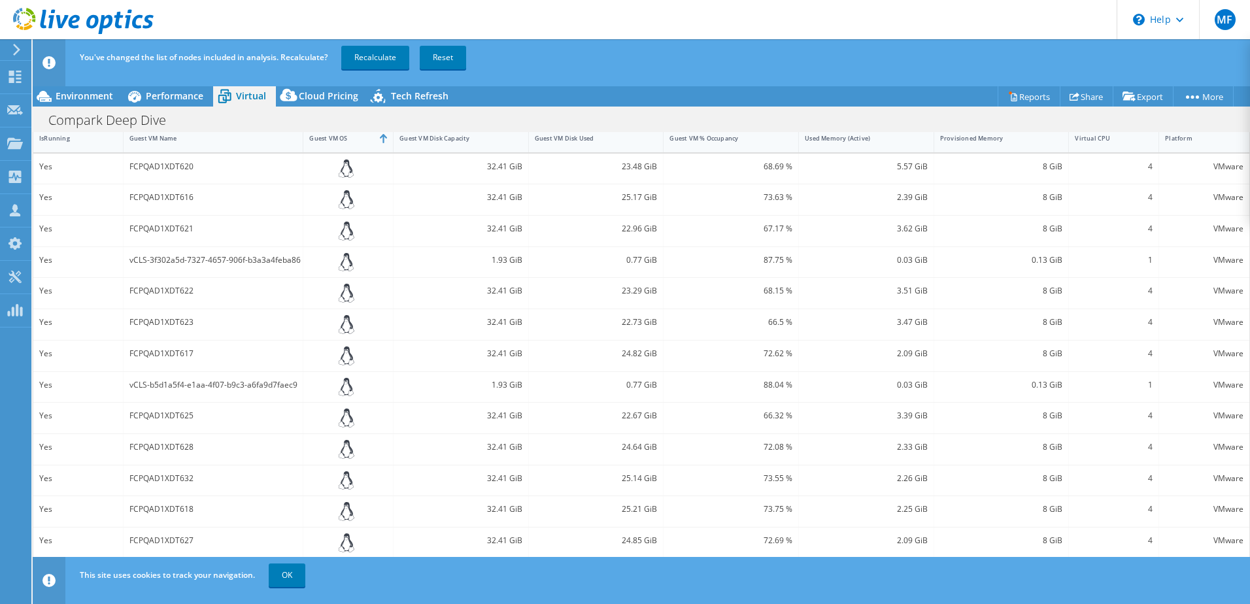
scroll to position [309, 0]
